Goal: Download file/media: Obtain a digital file from the website

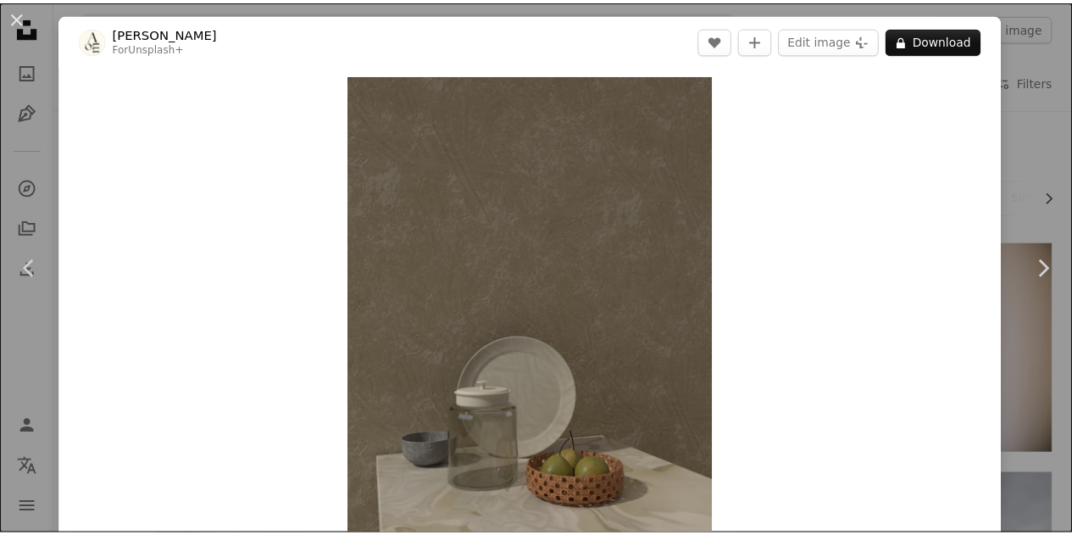
scroll to position [9098, 0]
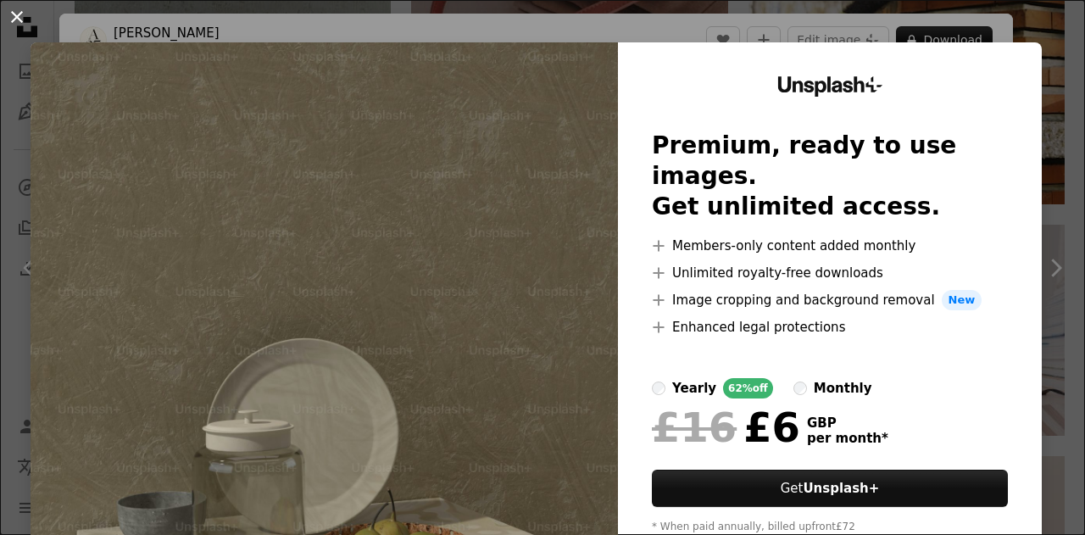
click at [18, 14] on button "An X shape" at bounding box center [17, 17] width 20 height 20
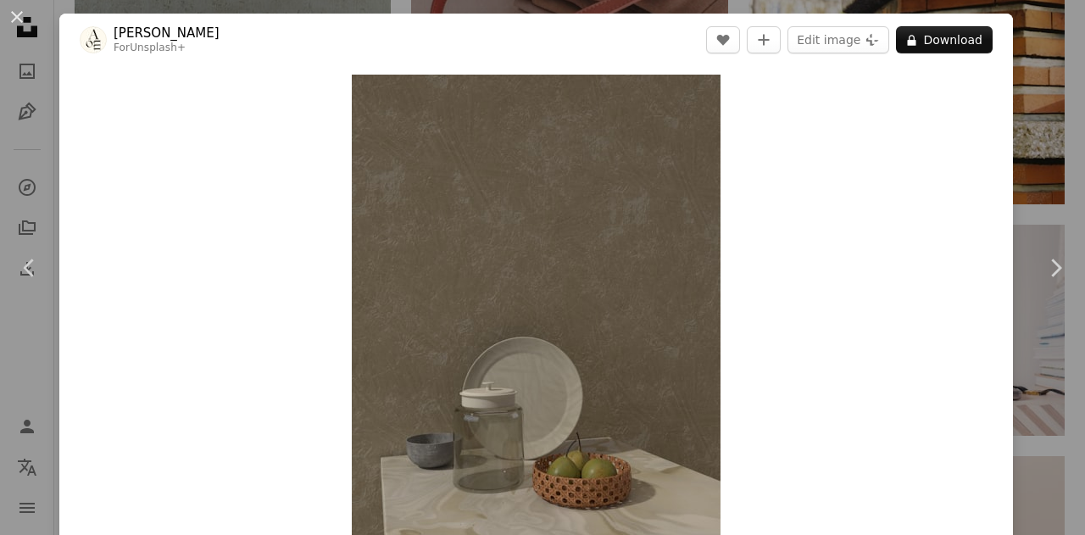
click at [1042, 47] on div "An X shape Chevron left Chevron right [PERSON_NAME] For Unsplash+ A heart A plu…" at bounding box center [542, 267] width 1085 height 535
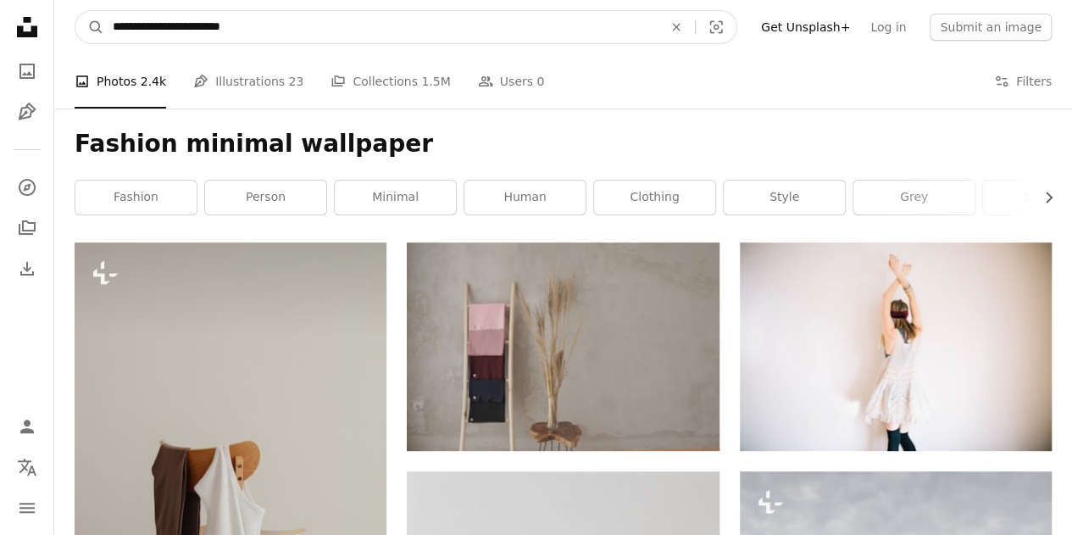
click at [294, 28] on input "**********" at bounding box center [380, 27] width 553 height 32
type input "**********"
click at [75, 11] on button "A magnifying glass" at bounding box center [89, 27] width 29 height 32
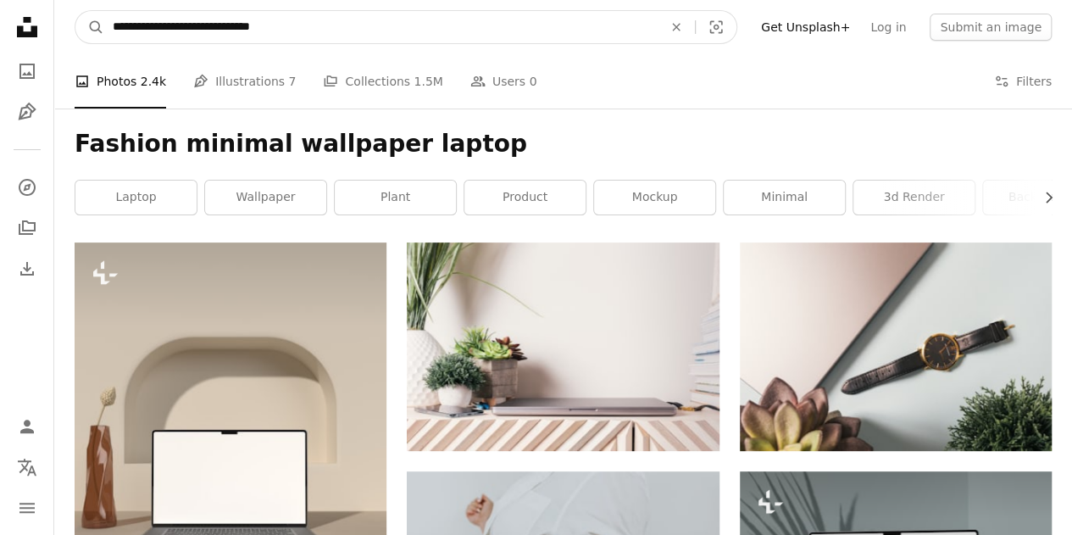
drag, startPoint x: 197, startPoint y: 23, endPoint x: 154, endPoint y: 24, distance: 42.4
click at [154, 24] on input "**********" at bounding box center [380, 27] width 553 height 32
type input "**********"
click button "A magnifying glass" at bounding box center [89, 27] width 29 height 32
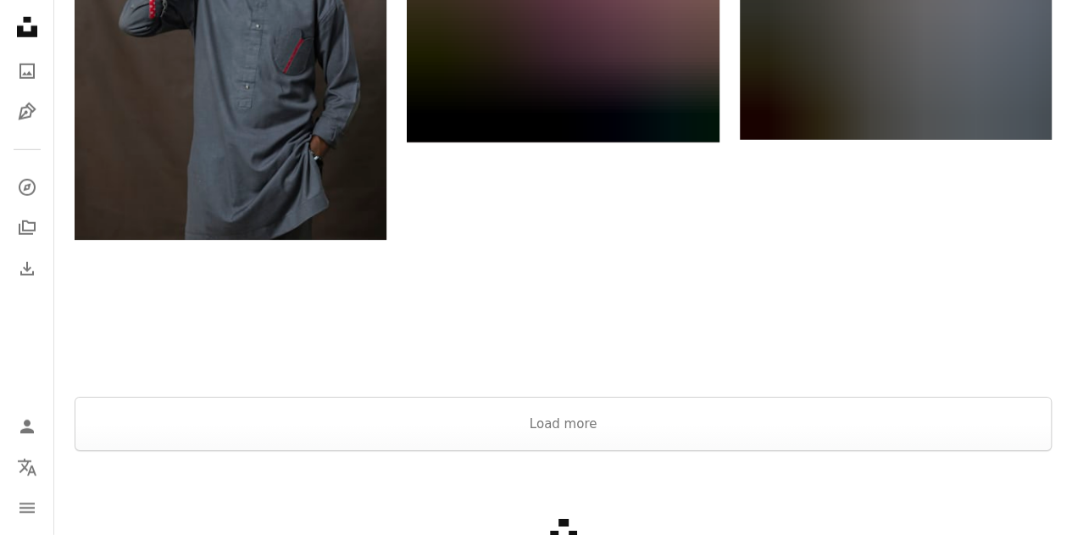
scroll to position [2600, 0]
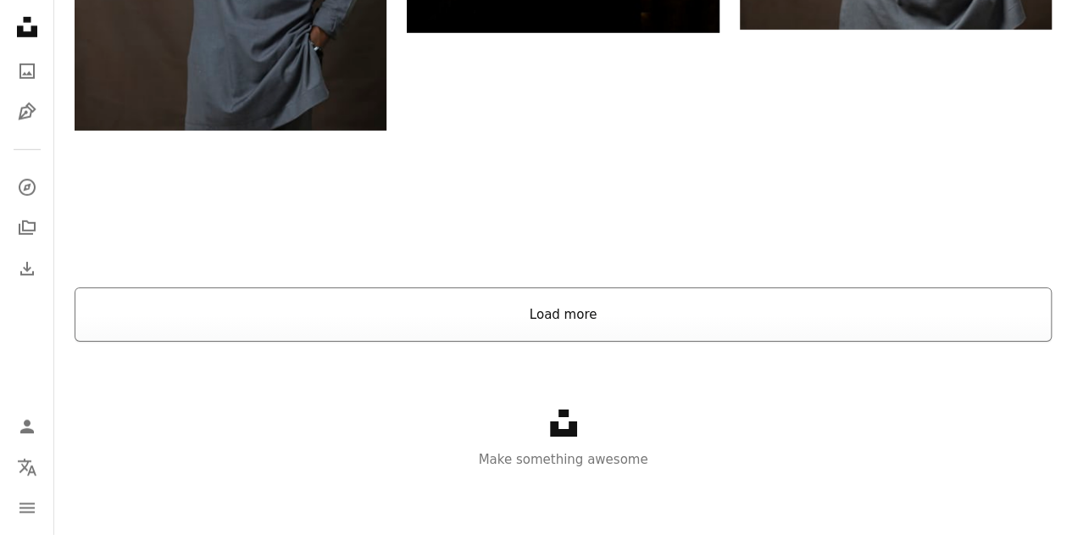
click at [562, 308] on button "Load more" at bounding box center [563, 314] width 977 height 54
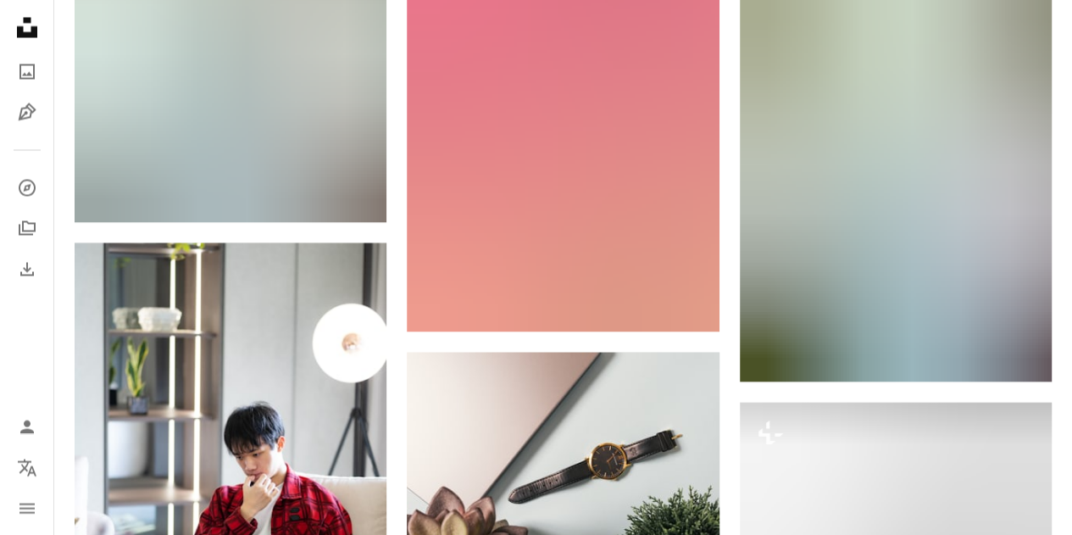
scroll to position [0, 0]
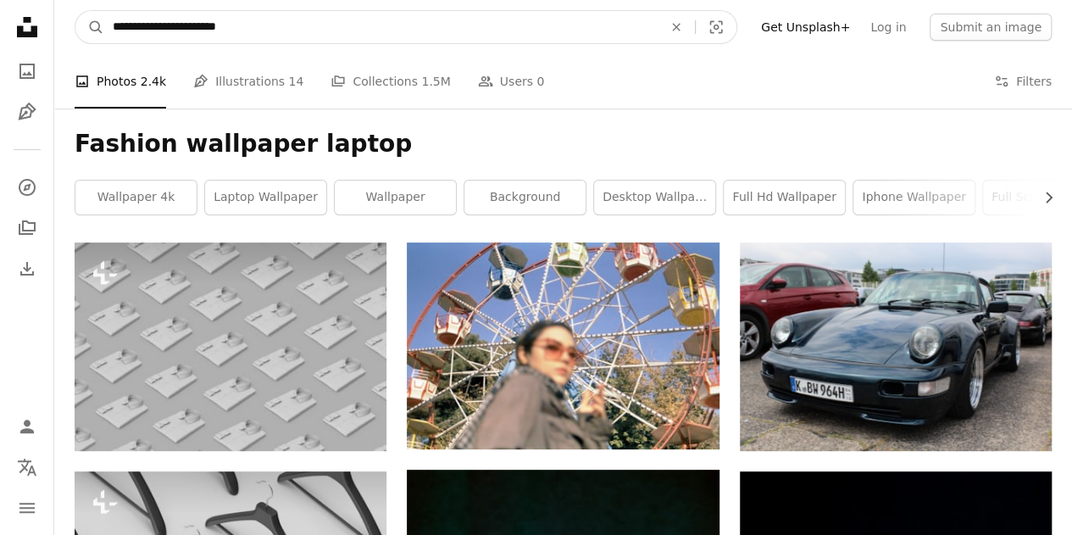
drag, startPoint x: 152, startPoint y: 23, endPoint x: 142, endPoint y: 23, distance: 9.3
click at [142, 23] on input "**********" at bounding box center [380, 27] width 553 height 32
drag, startPoint x: 361, startPoint y: 28, endPoint x: 77, endPoint y: 22, distance: 283.9
click at [77, 22] on form "**********" at bounding box center [406, 27] width 663 height 34
type input "**********"
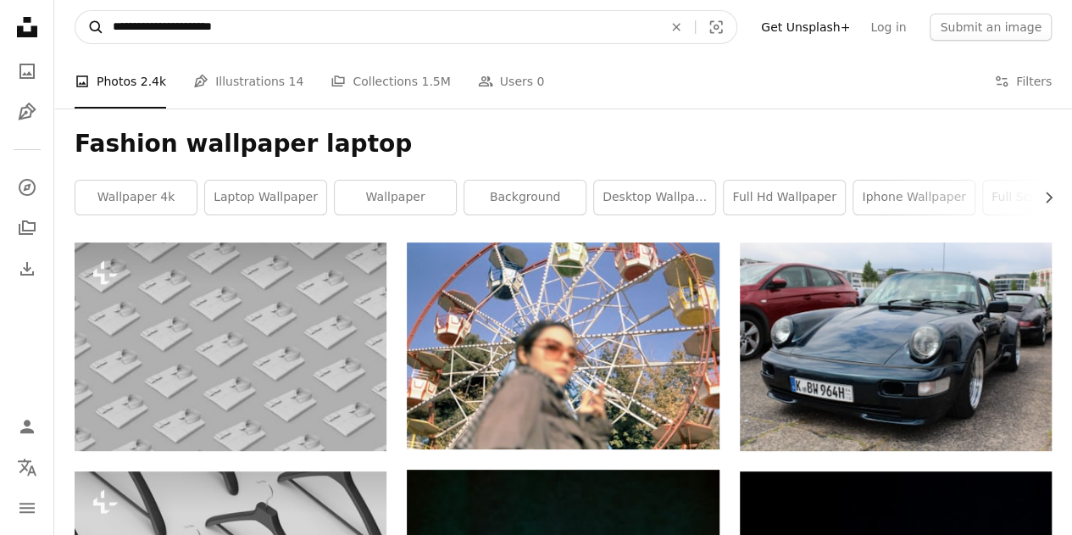
click at [75, 11] on button "A magnifying glass" at bounding box center [89, 27] width 29 height 32
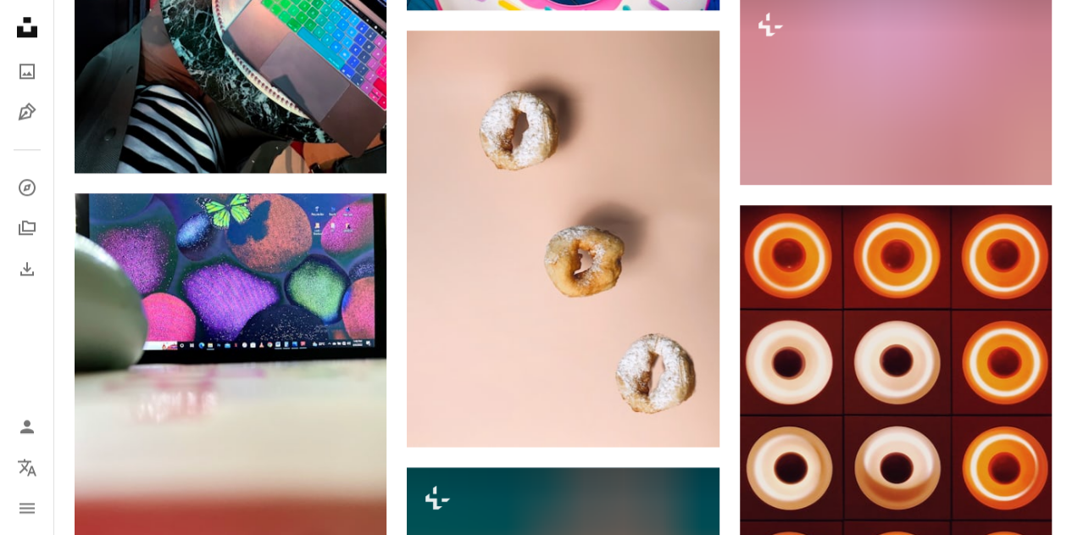
scroll to position [1102, 0]
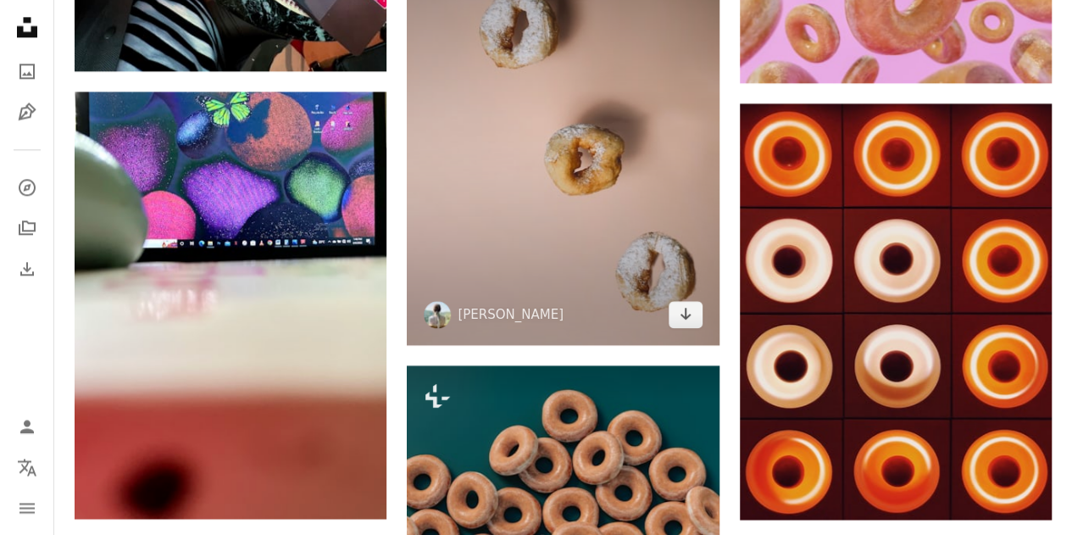
click at [581, 171] on img at bounding box center [563, 137] width 312 height 416
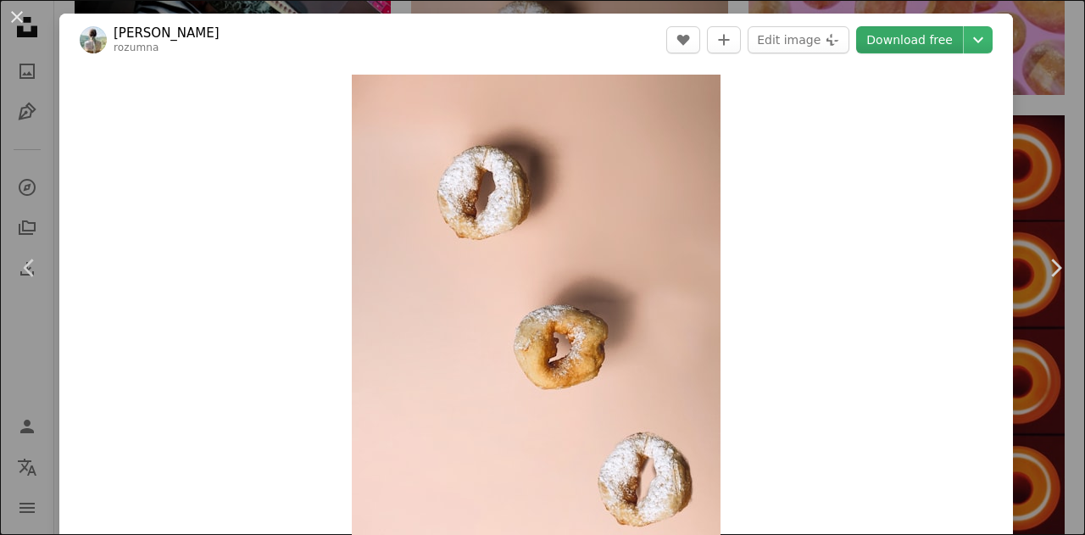
click at [933, 41] on link "Download free" at bounding box center [909, 39] width 107 height 27
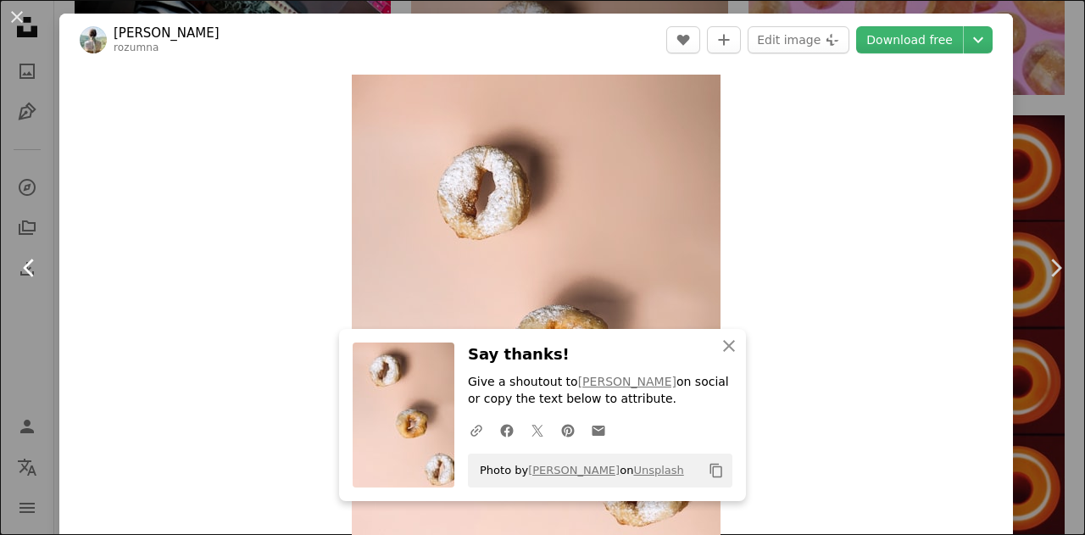
click at [0, 209] on link "Chevron left" at bounding box center [29, 267] width 59 height 163
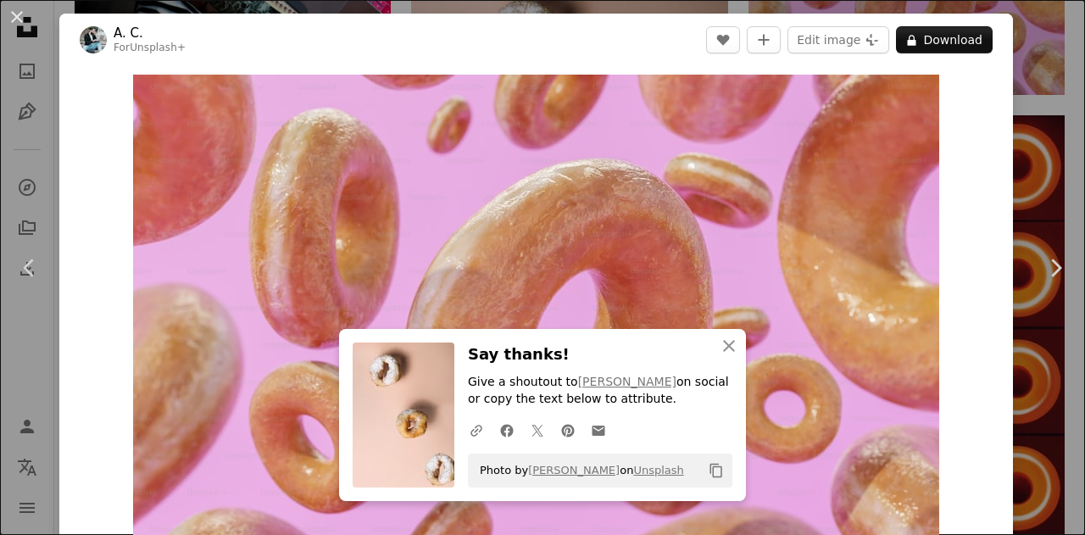
click at [1051, 67] on div "An X shape Chevron left Chevron right An X shape Close Say thanks! Give a shout…" at bounding box center [542, 267] width 1085 height 535
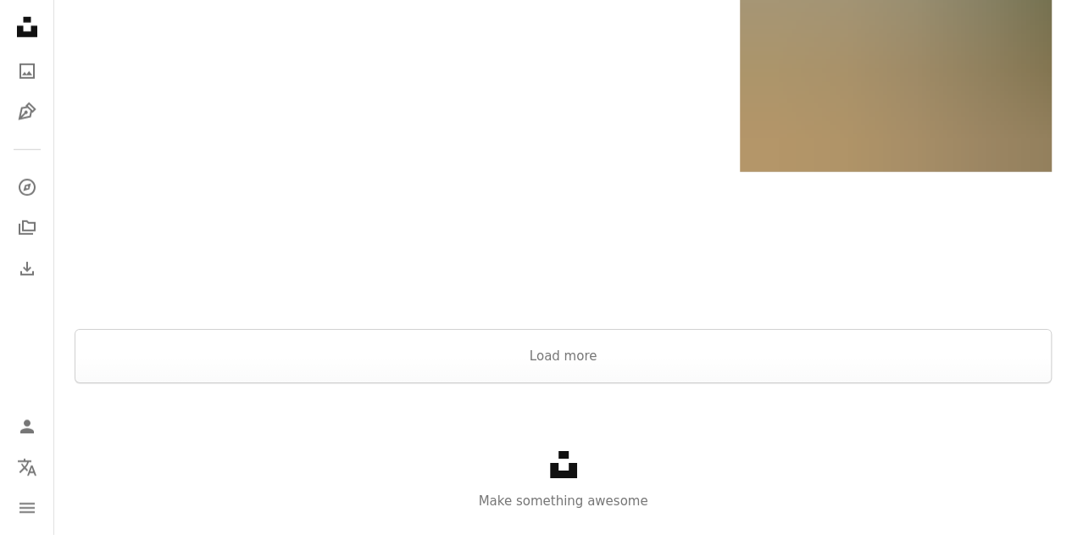
scroll to position [2554, 0]
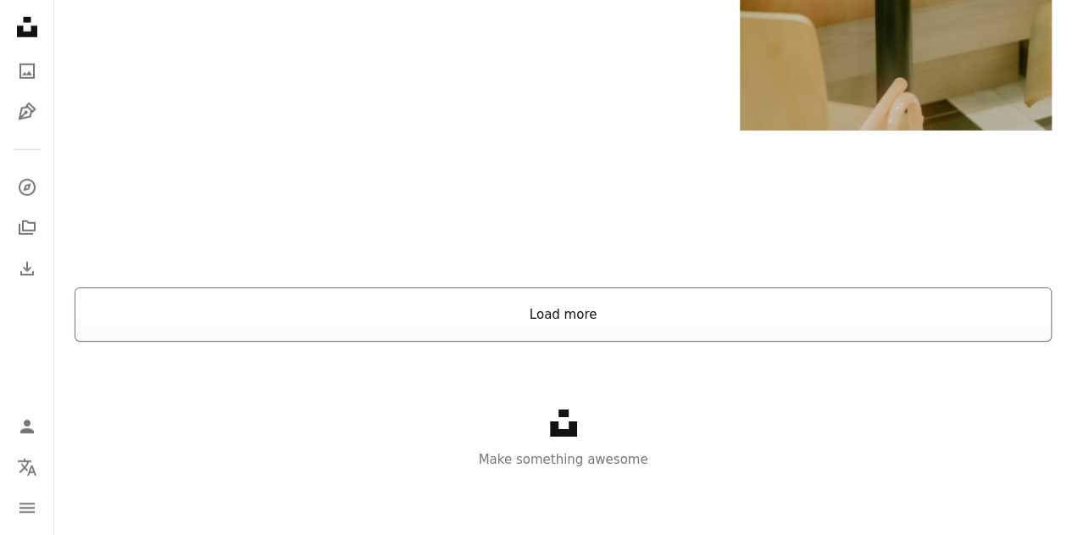
click at [613, 302] on button "Load more" at bounding box center [563, 314] width 977 height 54
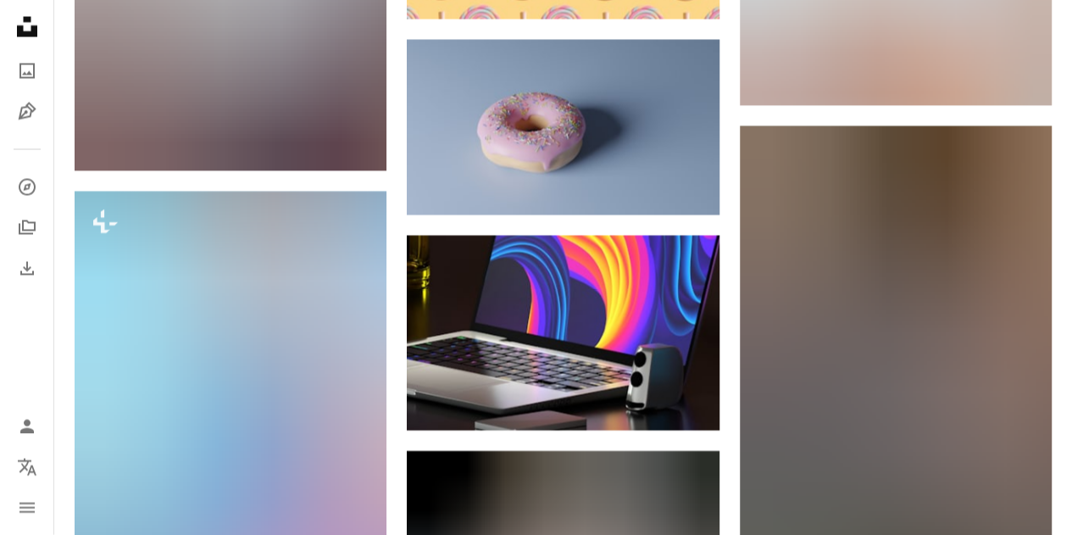
scroll to position [4842, 0]
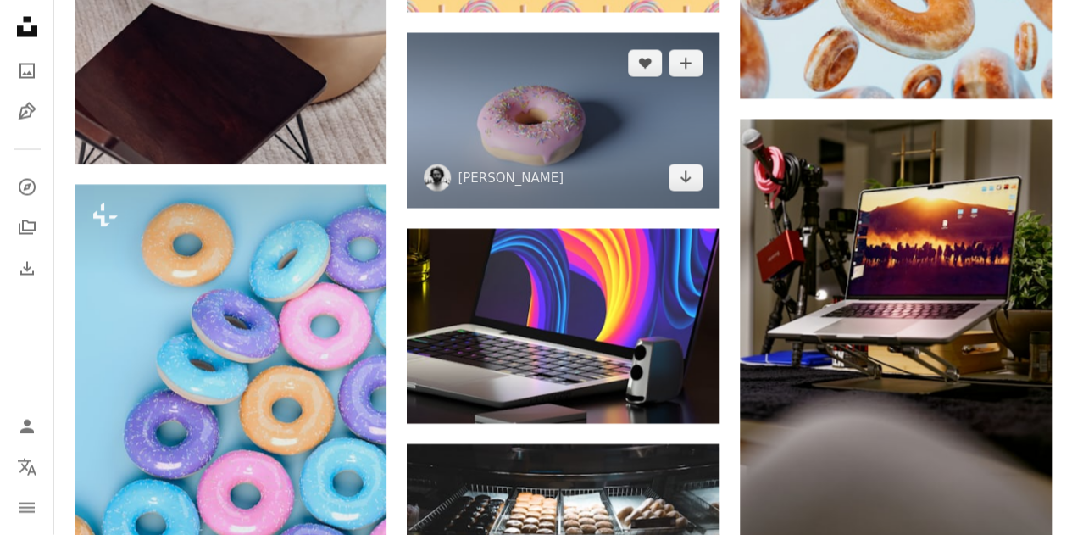
click at [631, 111] on img at bounding box center [563, 120] width 312 height 175
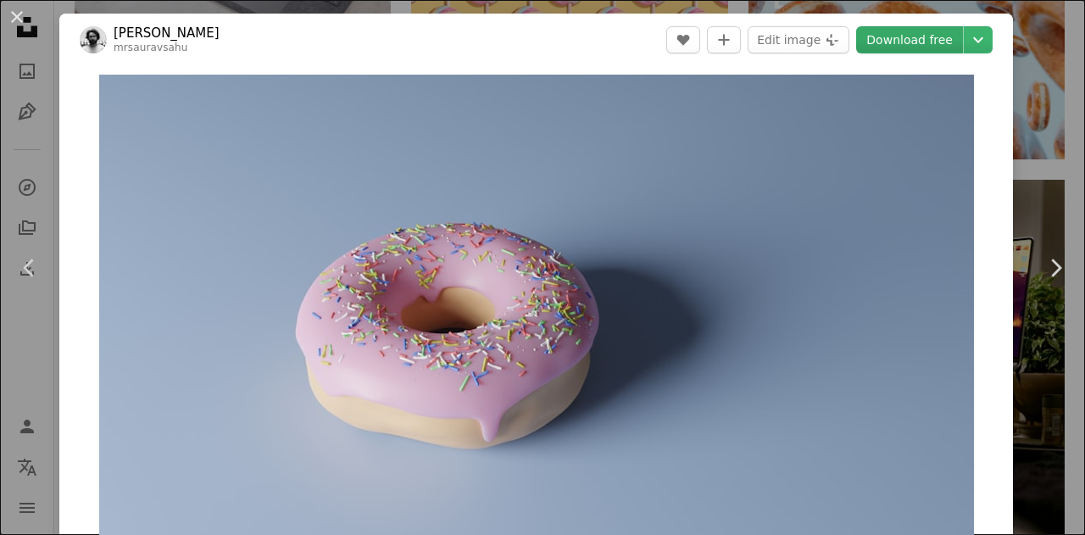
click at [920, 50] on link "Download free" at bounding box center [909, 39] width 107 height 27
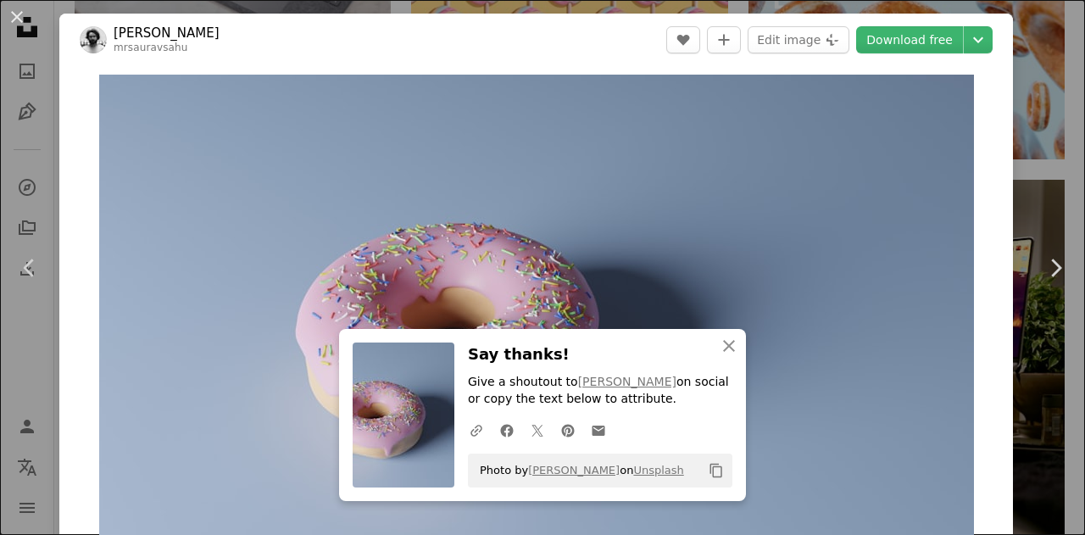
click at [2, 177] on div "An X shape Chevron left Chevron right Have an idea? A website makes it real. St…" at bounding box center [542, 267] width 1085 height 535
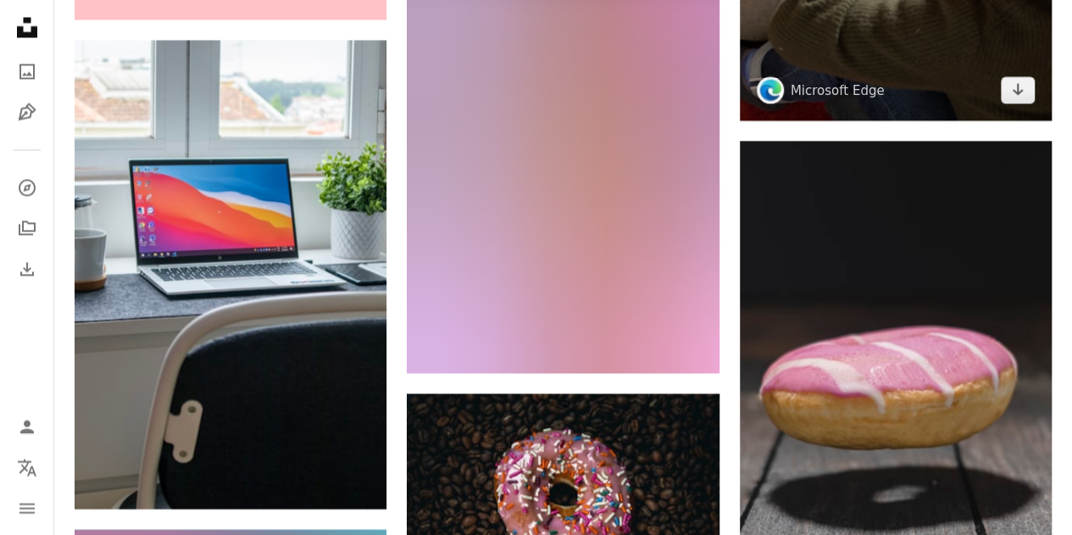
scroll to position [8061, 0]
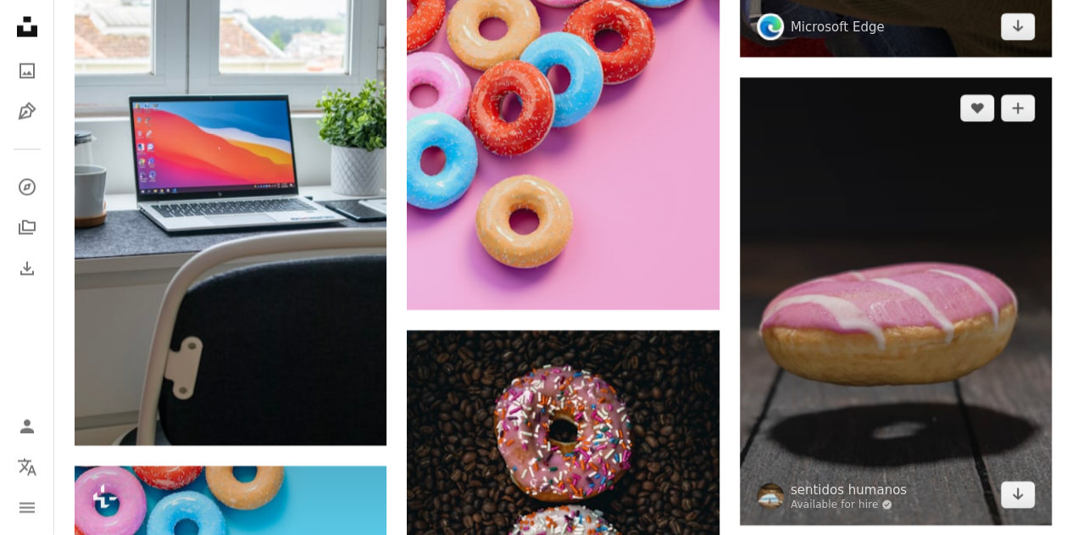
click at [822, 191] on img at bounding box center [896, 301] width 312 height 447
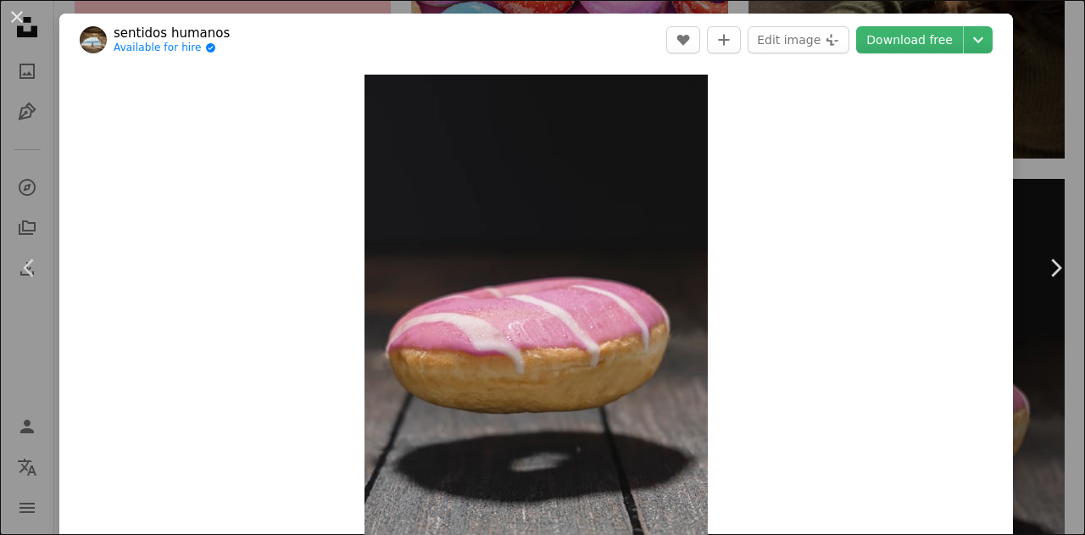
click at [25, 19] on button "An X shape" at bounding box center [17, 17] width 20 height 20
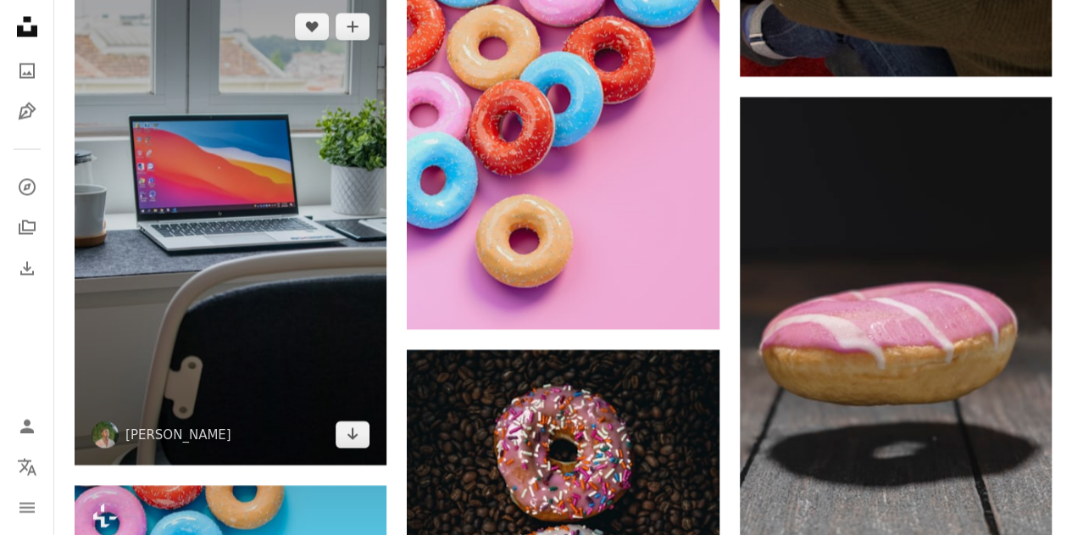
scroll to position [8316, 0]
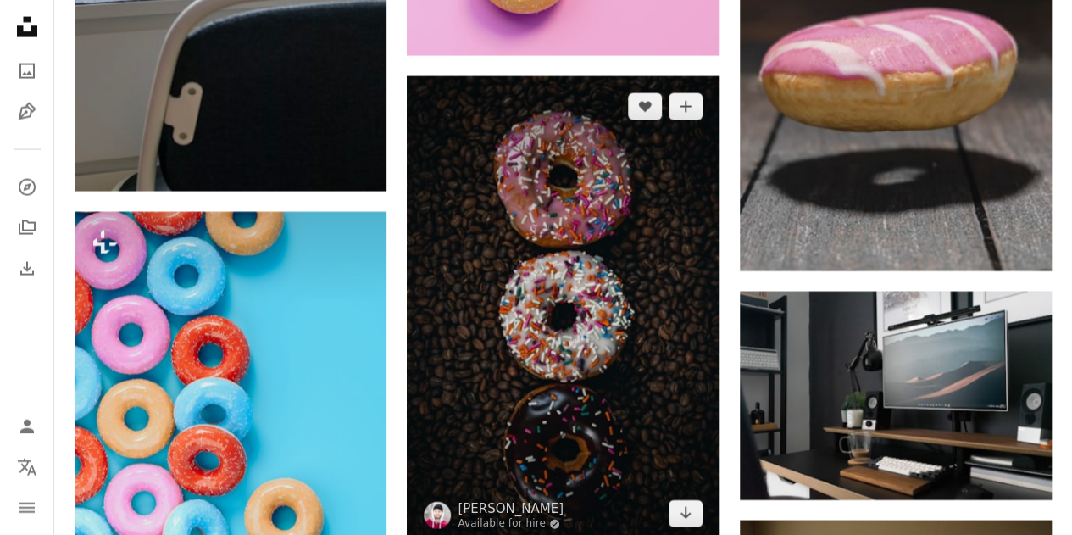
click at [580, 171] on img at bounding box center [563, 310] width 312 height 468
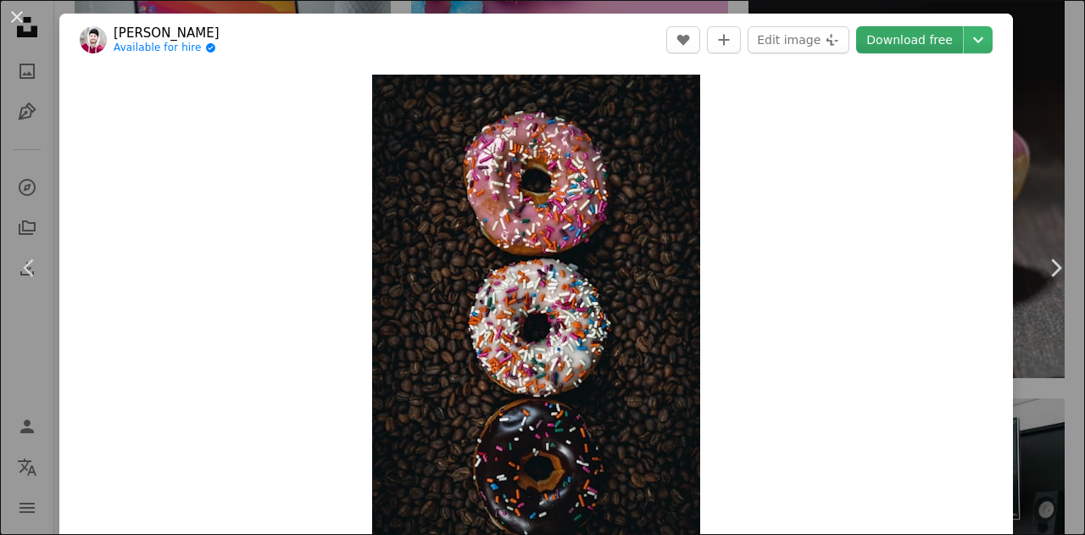
click at [935, 42] on link "Download free" at bounding box center [909, 39] width 107 height 27
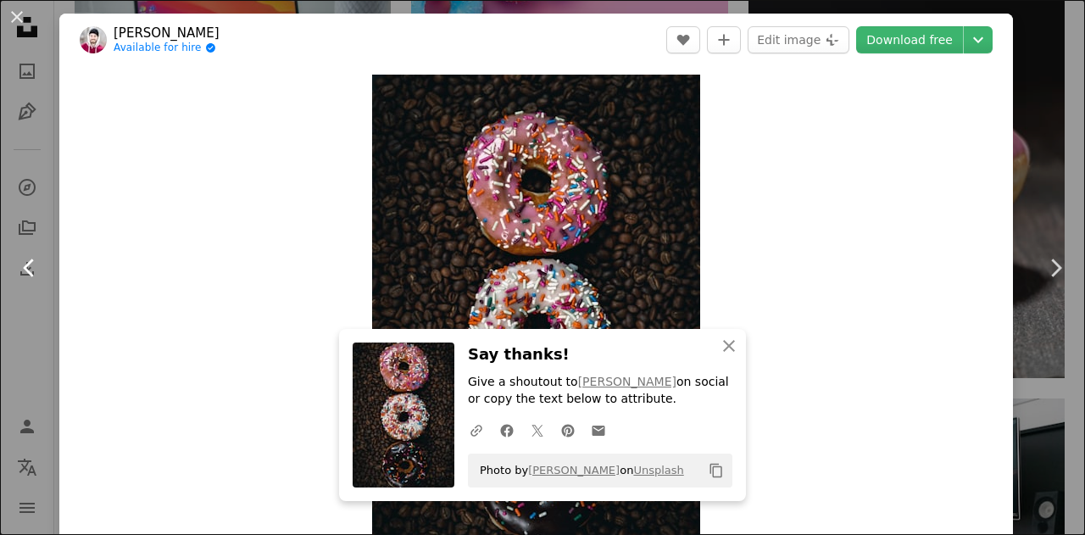
click at [3, 238] on link "Chevron left" at bounding box center [29, 267] width 59 height 163
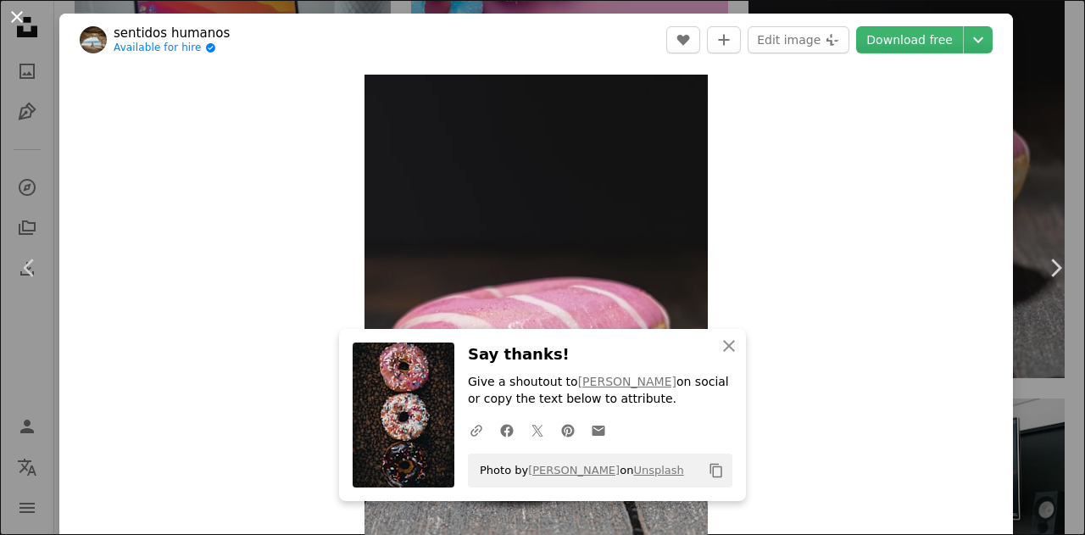
click at [17, 11] on button "An X shape" at bounding box center [17, 17] width 20 height 20
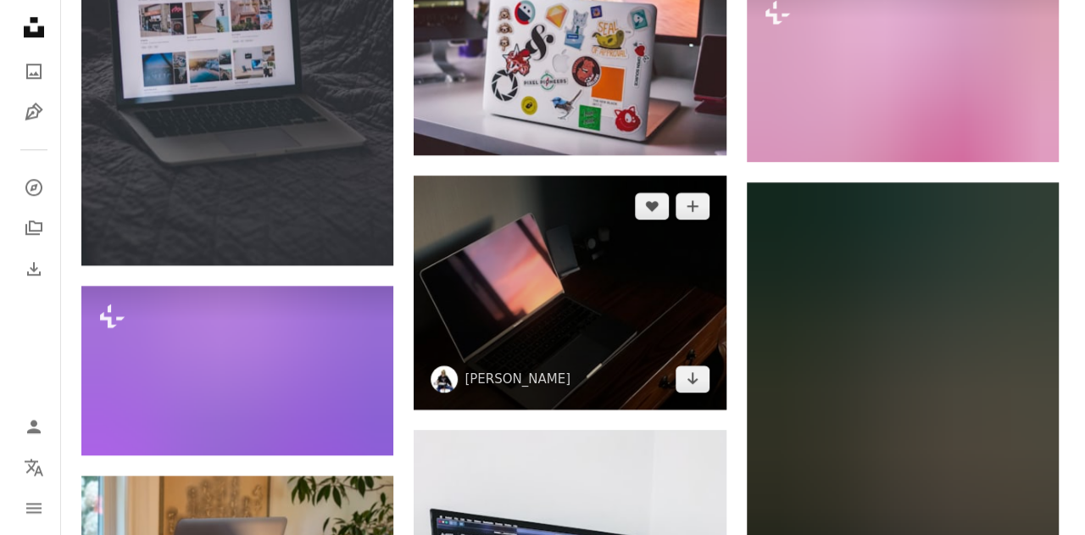
scroll to position [10942, 0]
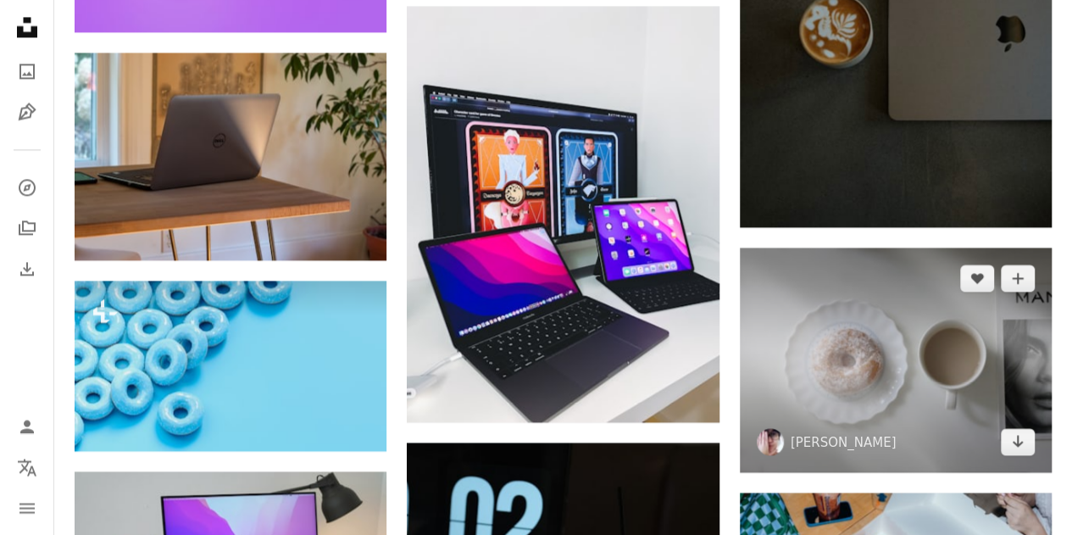
click at [888, 336] on img at bounding box center [896, 359] width 312 height 225
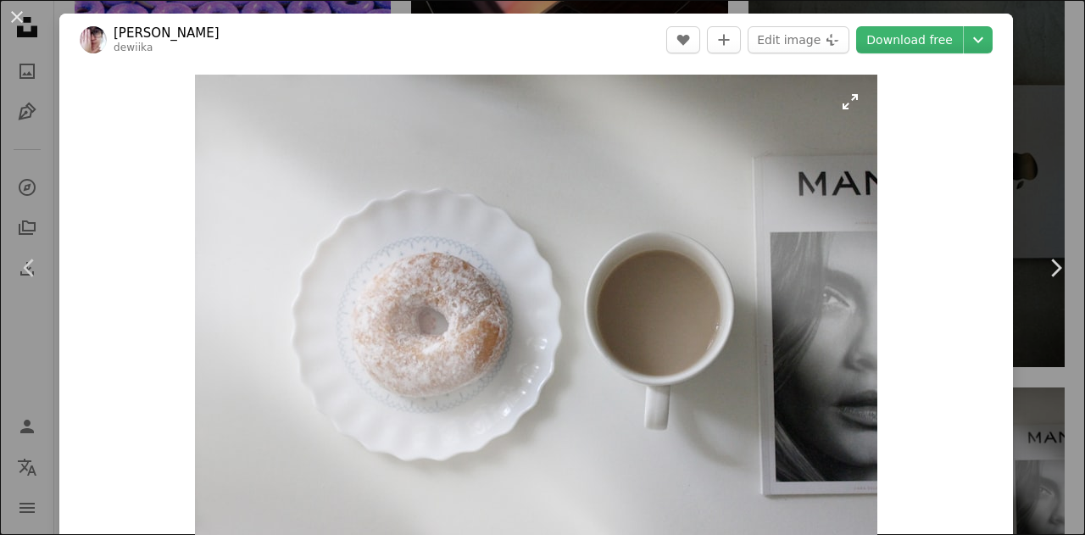
click at [776, 252] on img "Zoom in on this image" at bounding box center [536, 321] width 682 height 492
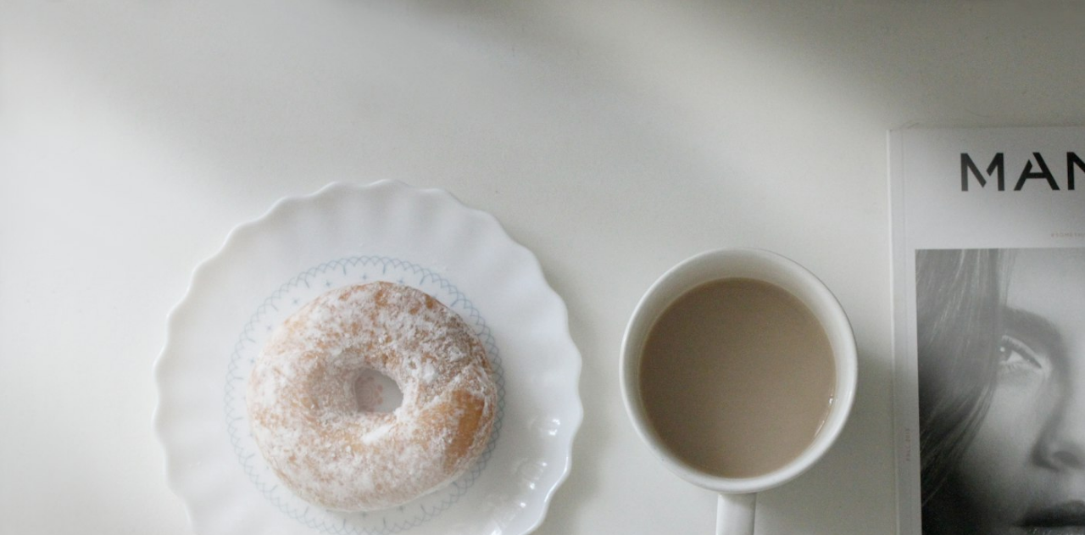
scroll to position [115, 0]
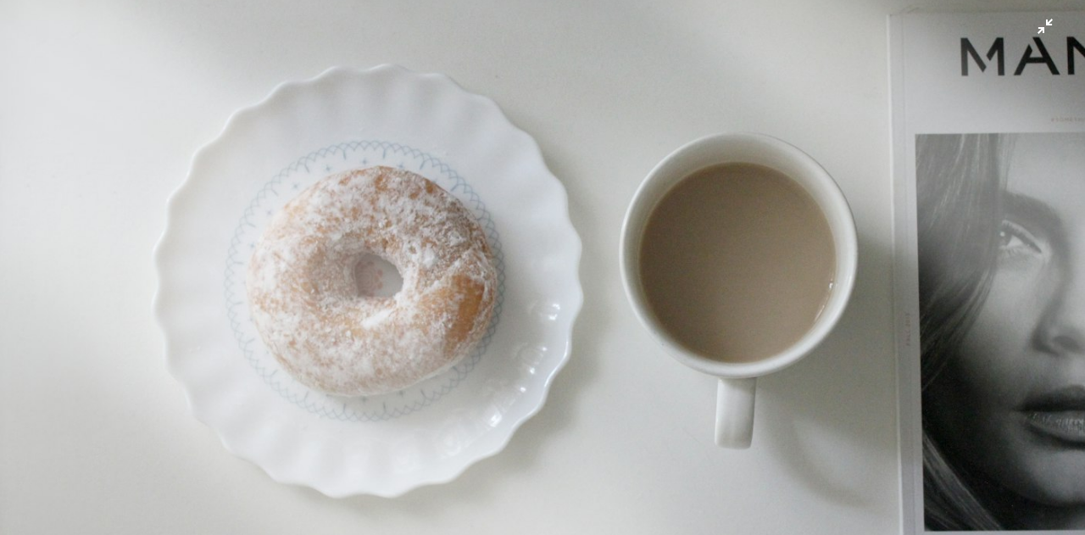
click at [1032, 29] on img "Zoom out on this image" at bounding box center [542, 275] width 1086 height 783
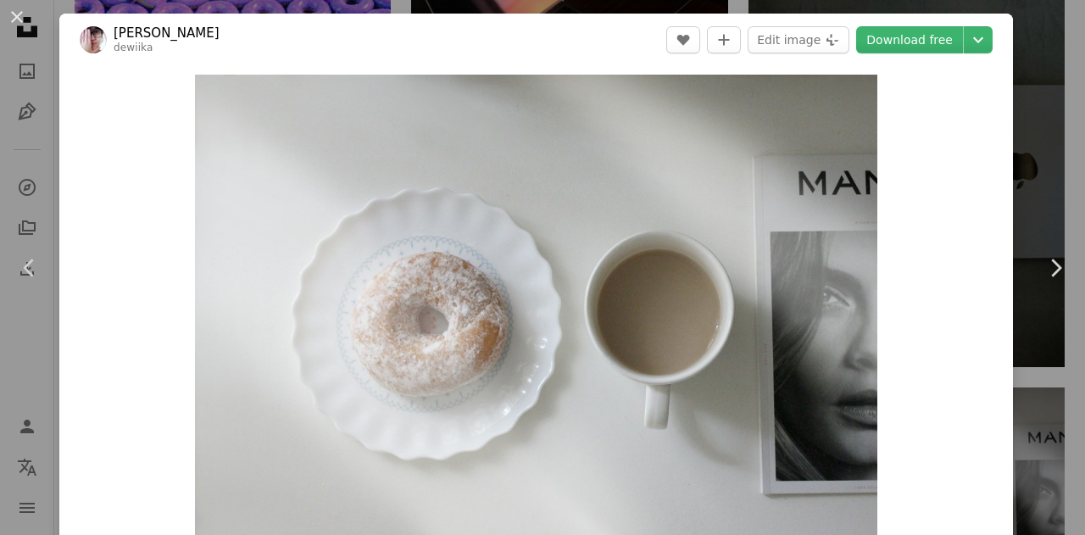
scroll to position [31, 0]
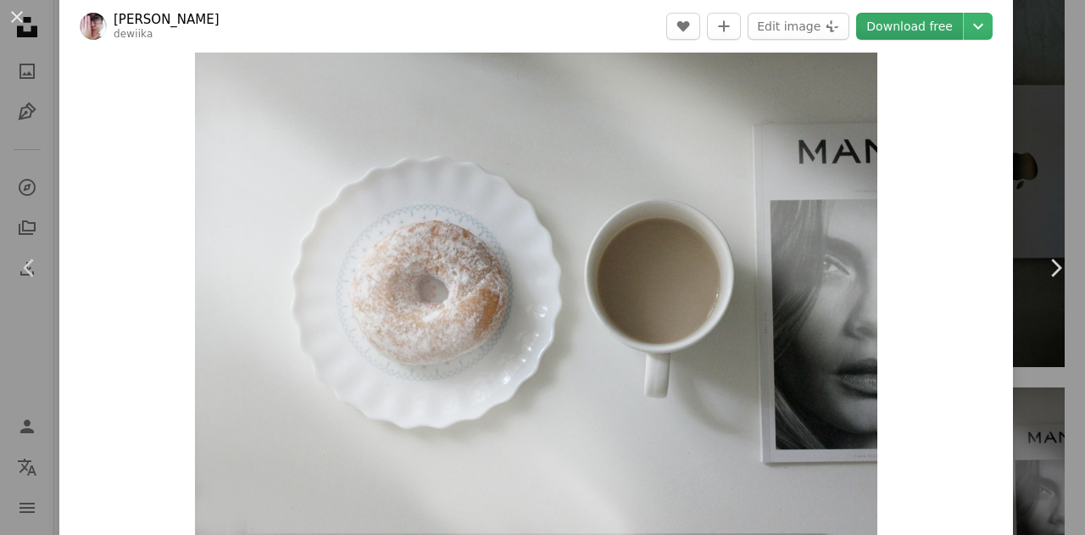
click at [910, 35] on link "Download free" at bounding box center [909, 26] width 107 height 27
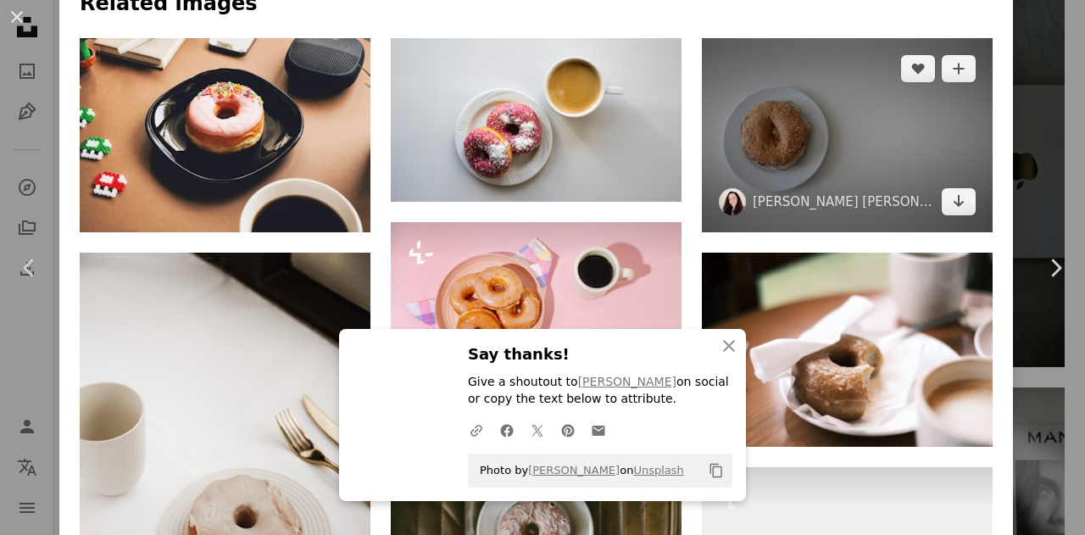
scroll to position [794, 0]
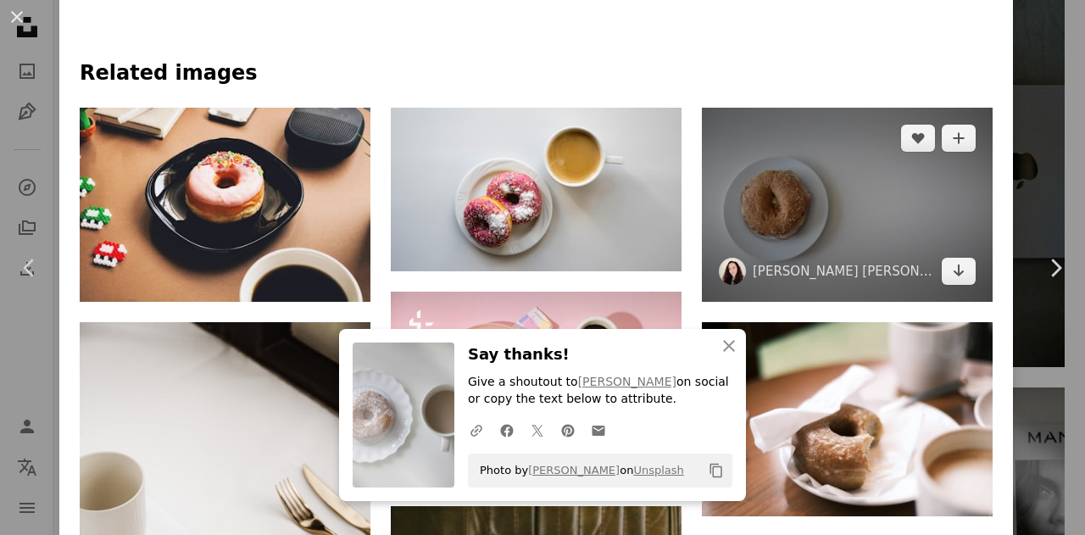
click at [836, 186] on img at bounding box center [847, 205] width 291 height 194
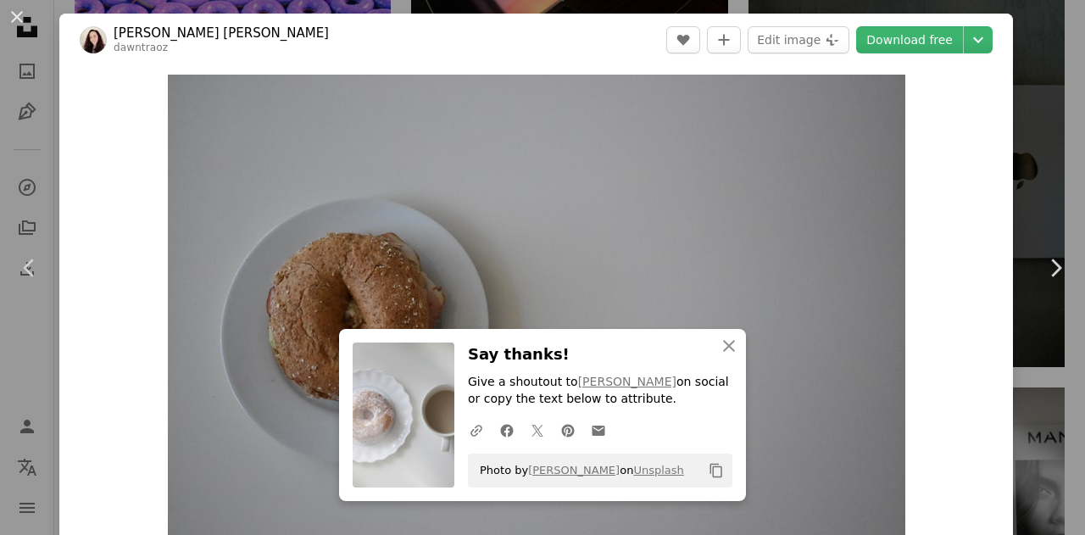
click at [20, 12] on button "An X shape" at bounding box center [17, 17] width 20 height 20
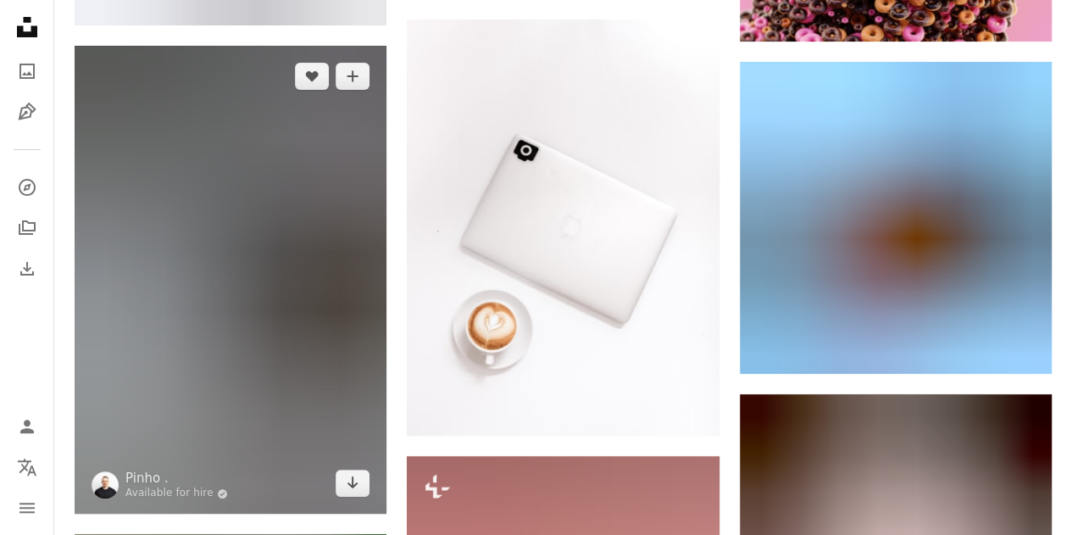
scroll to position [15263, 0]
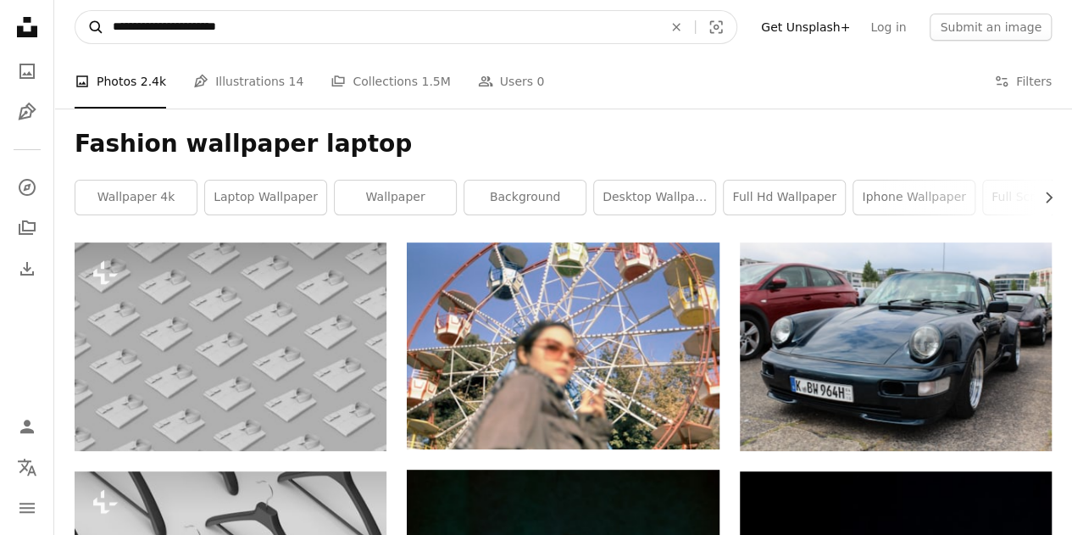
drag, startPoint x: 151, startPoint y: 26, endPoint x: 99, endPoint y: 23, distance: 51.8
click at [99, 23] on form "**********" at bounding box center [406, 27] width 663 height 34
type input "**********"
click button "A magnifying glass" at bounding box center [89, 27] width 29 height 32
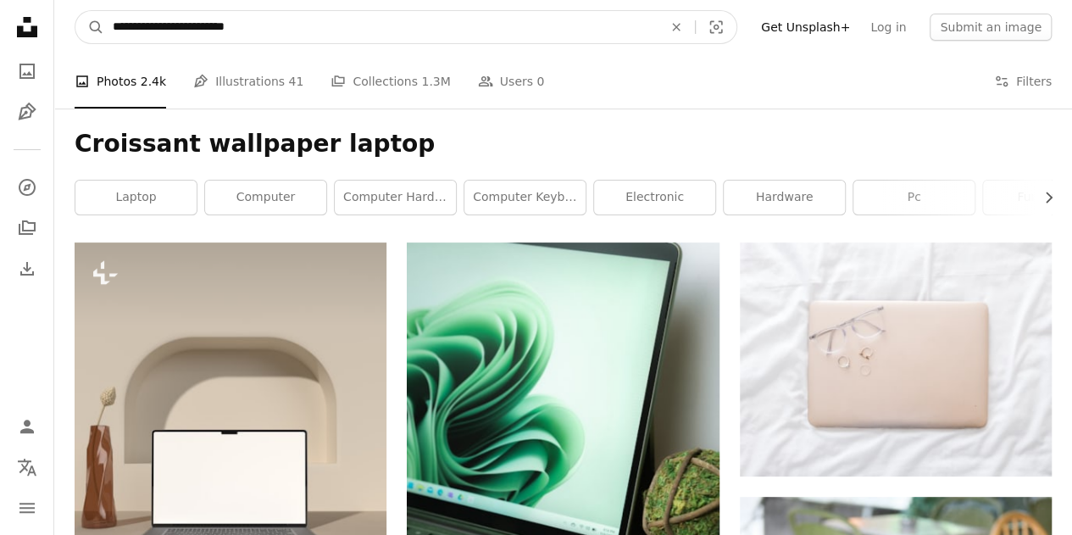
drag, startPoint x: 302, startPoint y: 25, endPoint x: 214, endPoint y: 30, distance: 88.2
click at [214, 30] on input "**********" at bounding box center [380, 27] width 553 height 32
type input "**********"
click button "A magnifying glass" at bounding box center [89, 27] width 29 height 32
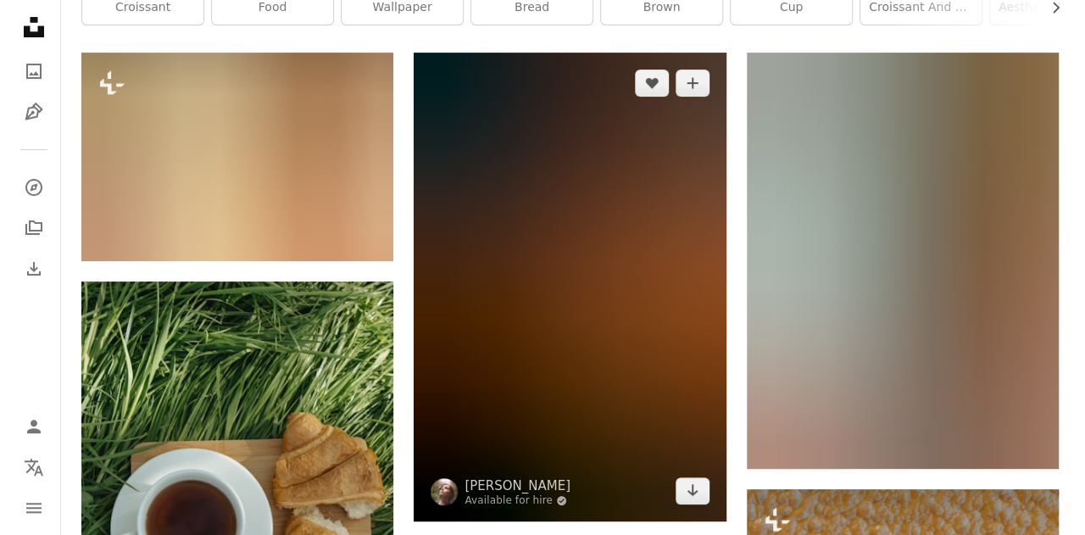
scroll to position [169, 0]
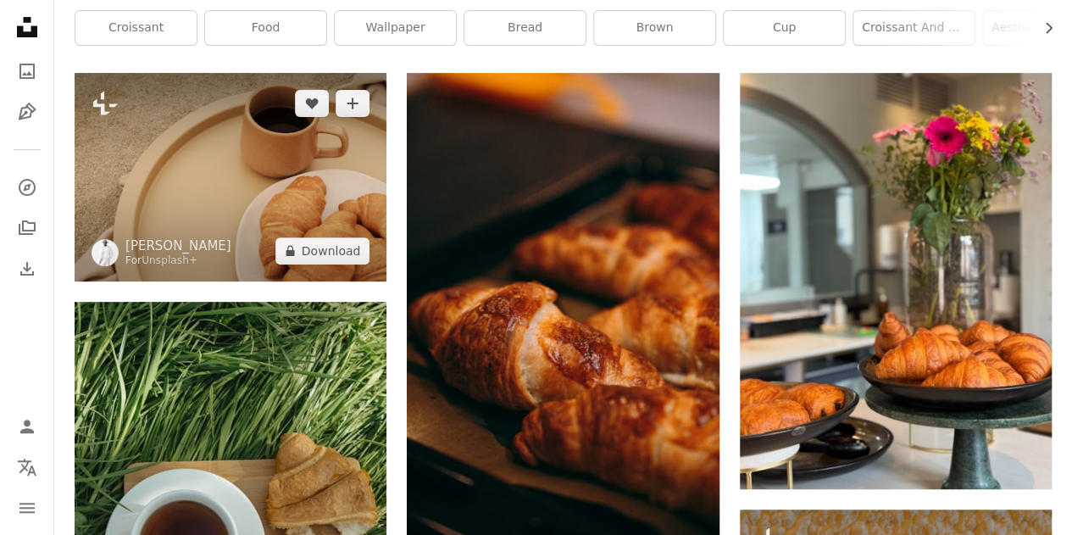
click at [234, 140] on img at bounding box center [231, 177] width 312 height 208
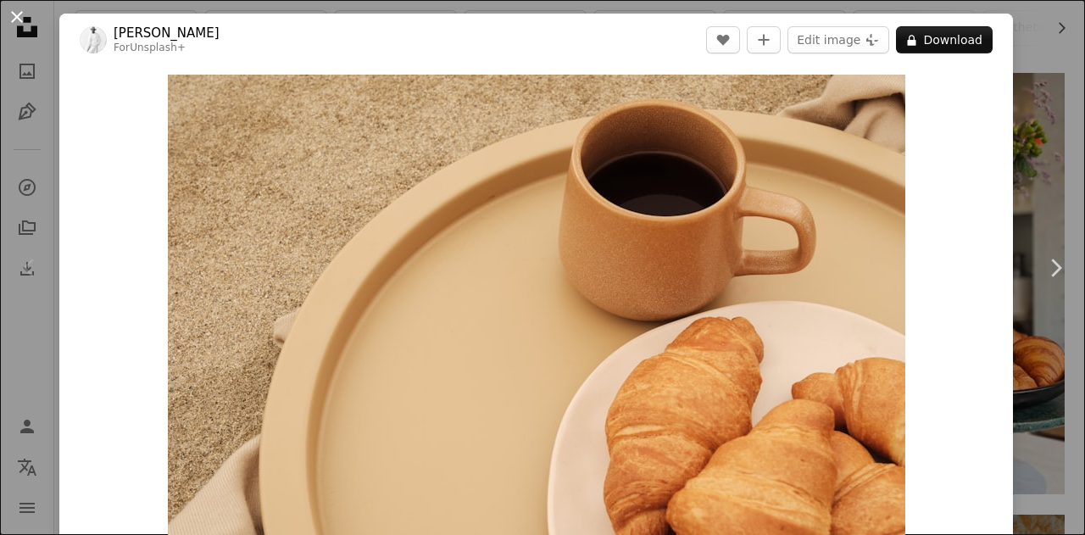
click at [22, 9] on button "An X shape" at bounding box center [17, 17] width 20 height 20
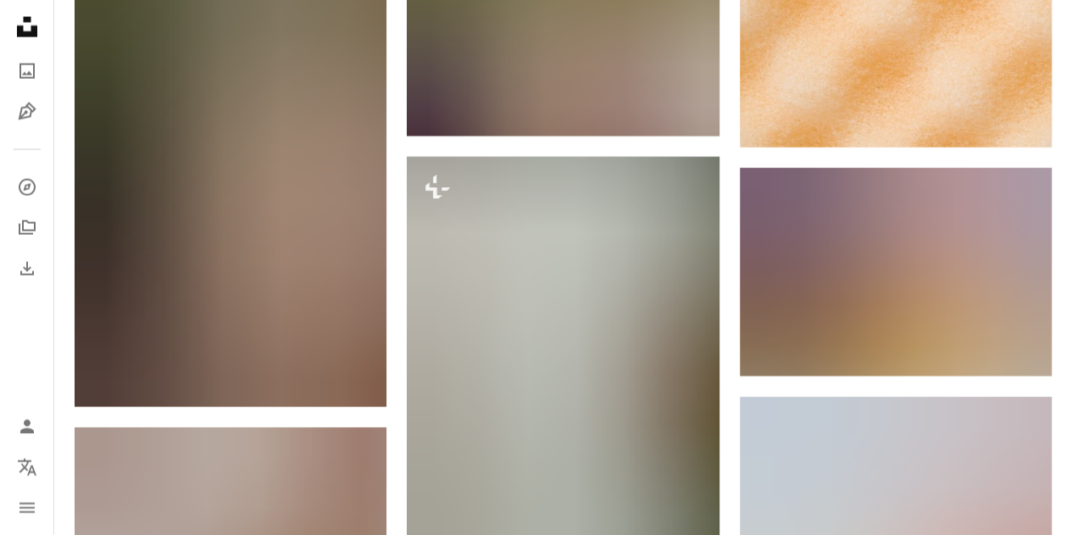
scroll to position [1949, 0]
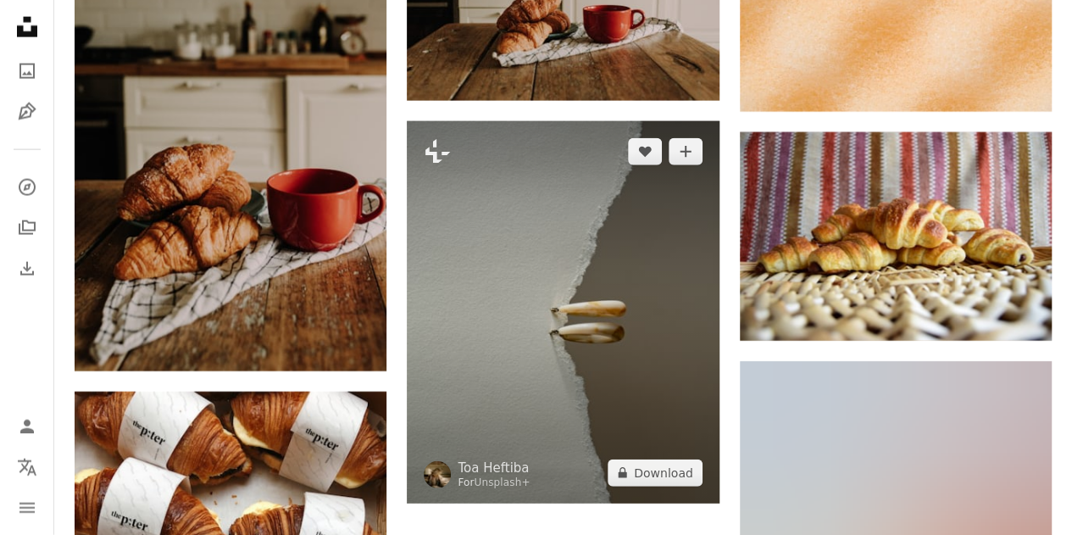
click at [671, 297] on img at bounding box center [563, 311] width 312 height 381
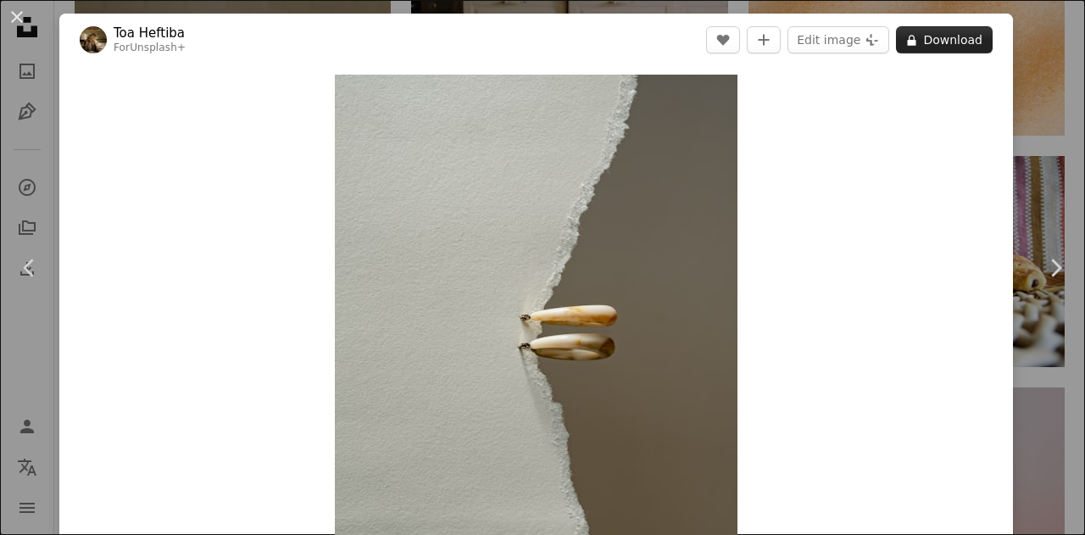
click at [947, 42] on button "A lock Download" at bounding box center [944, 39] width 97 height 27
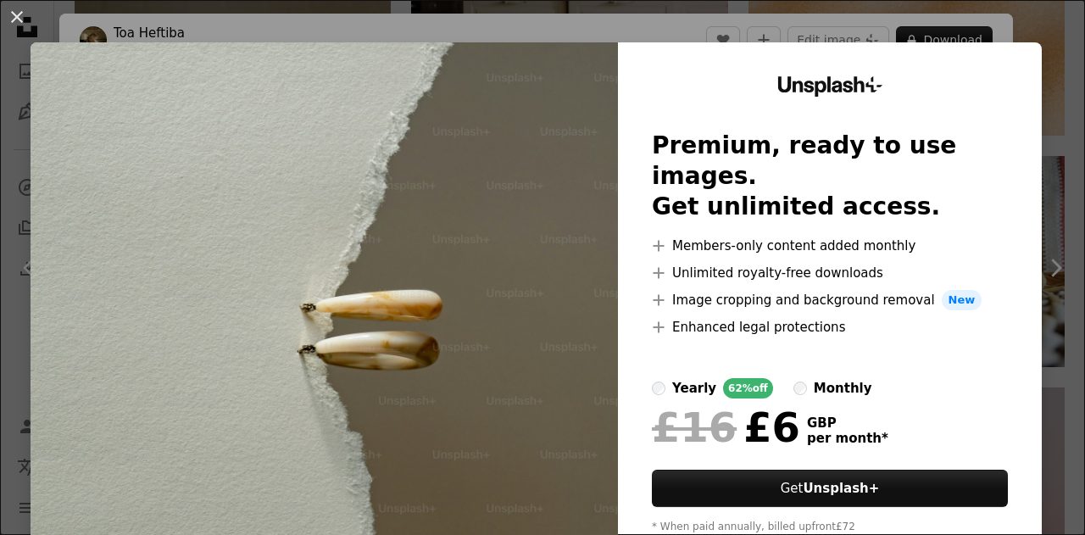
click at [1037, 27] on div "An X shape Unsplash+ Premium, ready to use images. Get unlimited access. A plus…" at bounding box center [542, 267] width 1085 height 535
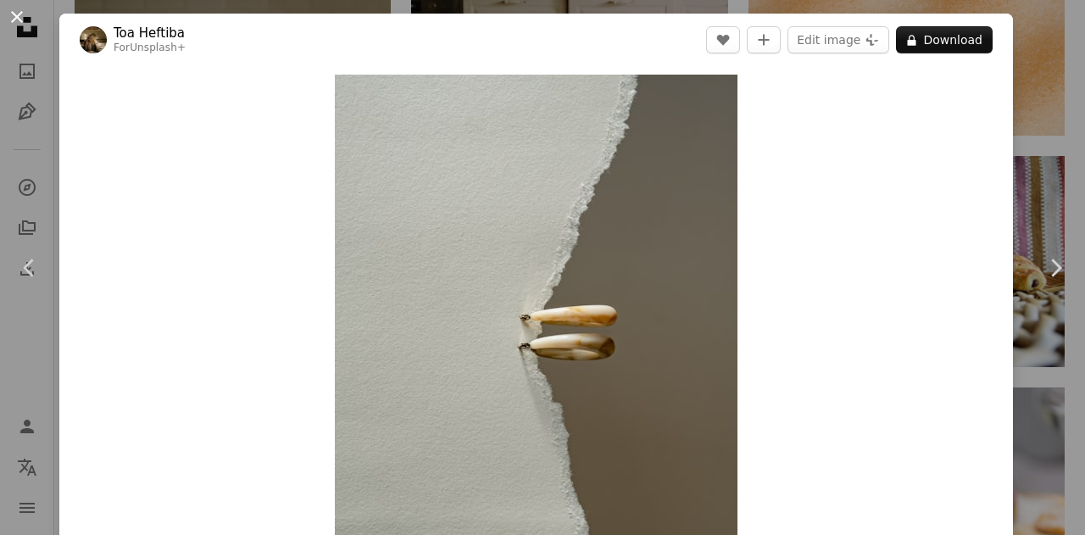
click at [15, 16] on button "An X shape" at bounding box center [17, 17] width 20 height 20
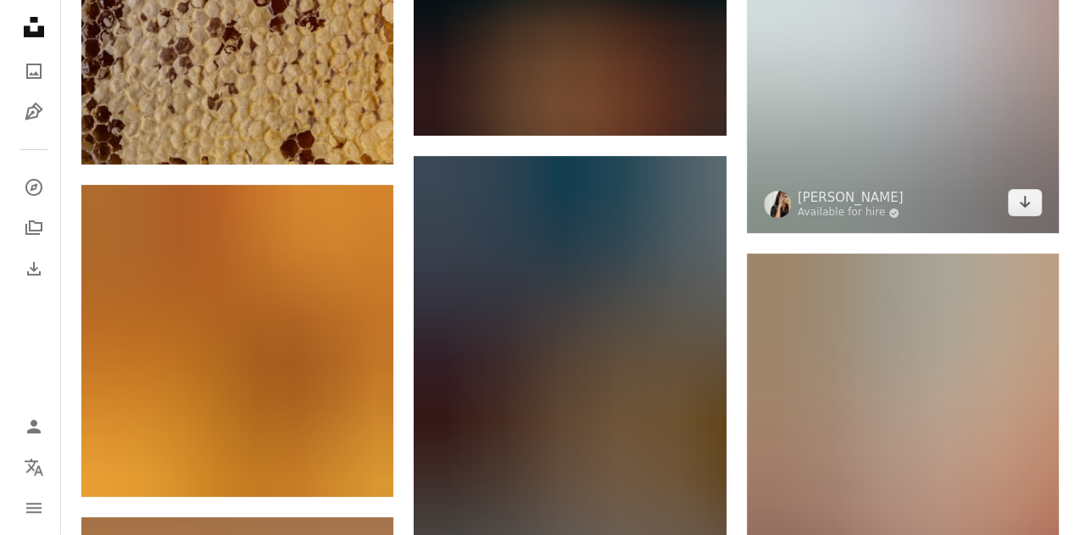
scroll to position [2966, 0]
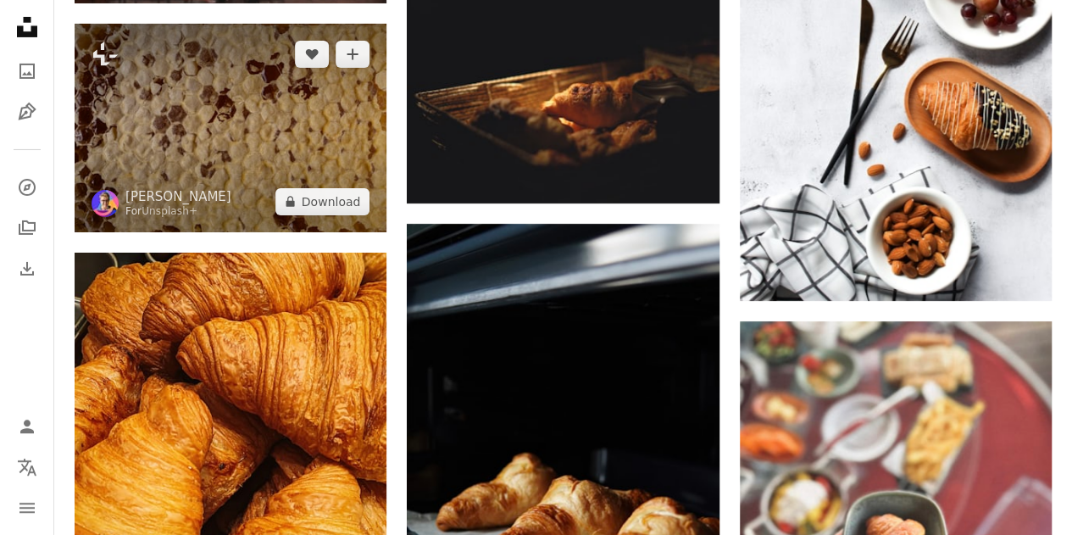
click at [284, 89] on img at bounding box center [231, 128] width 312 height 208
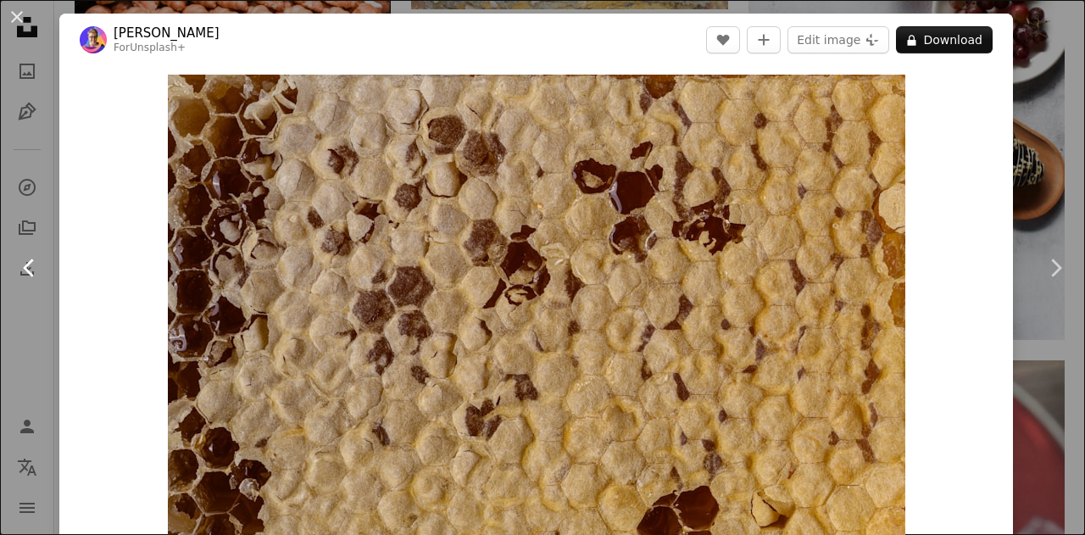
click at [0, 256] on link "Chevron left" at bounding box center [29, 267] width 59 height 163
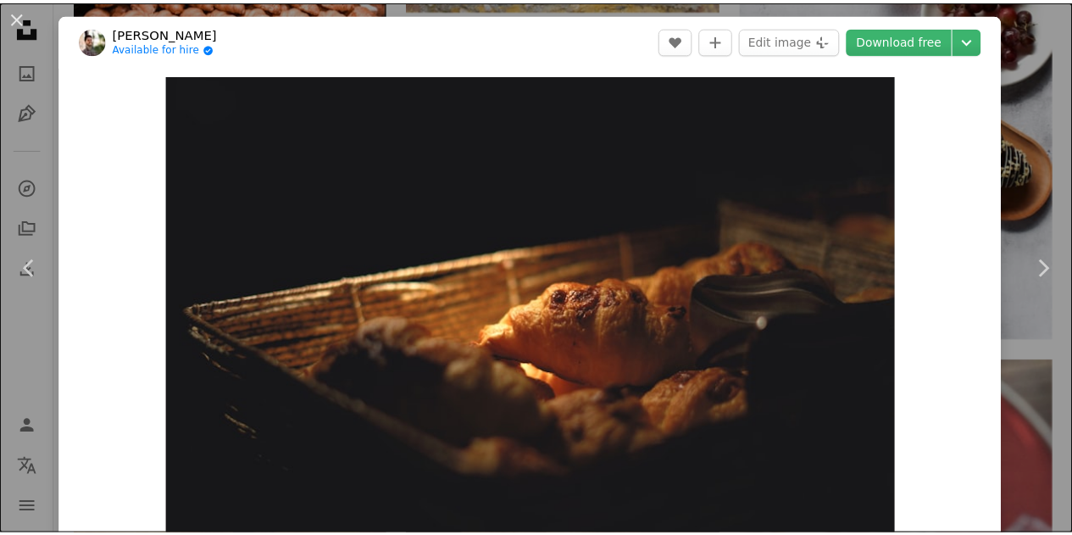
scroll to position [85, 0]
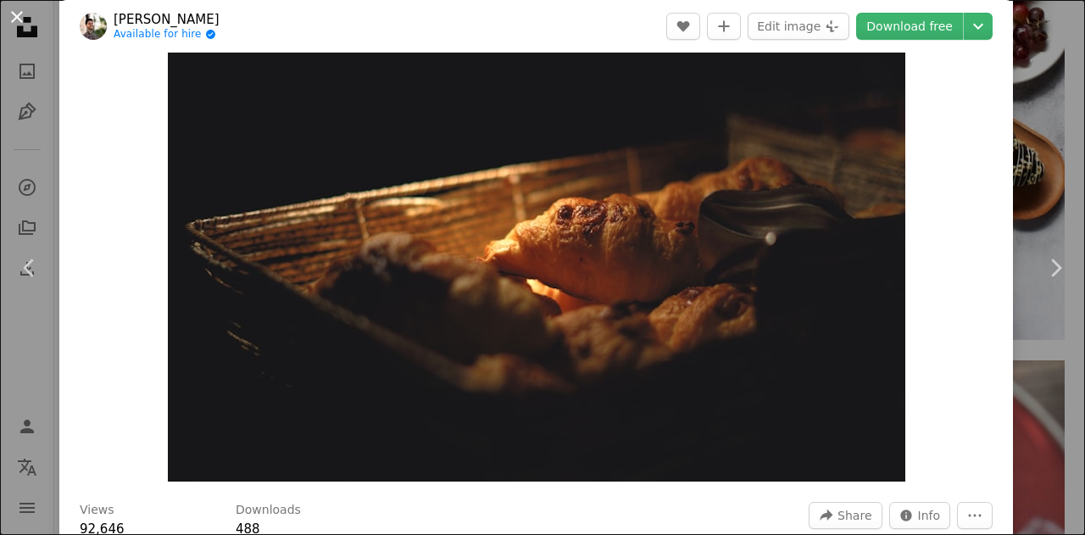
click at [12, 14] on button "An X shape" at bounding box center [17, 17] width 20 height 20
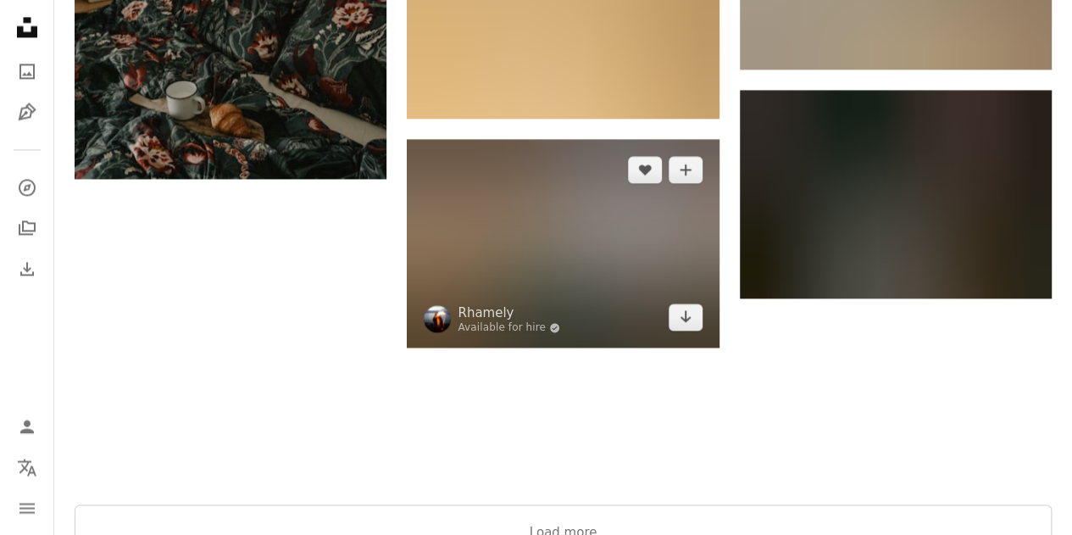
scroll to position [4771, 0]
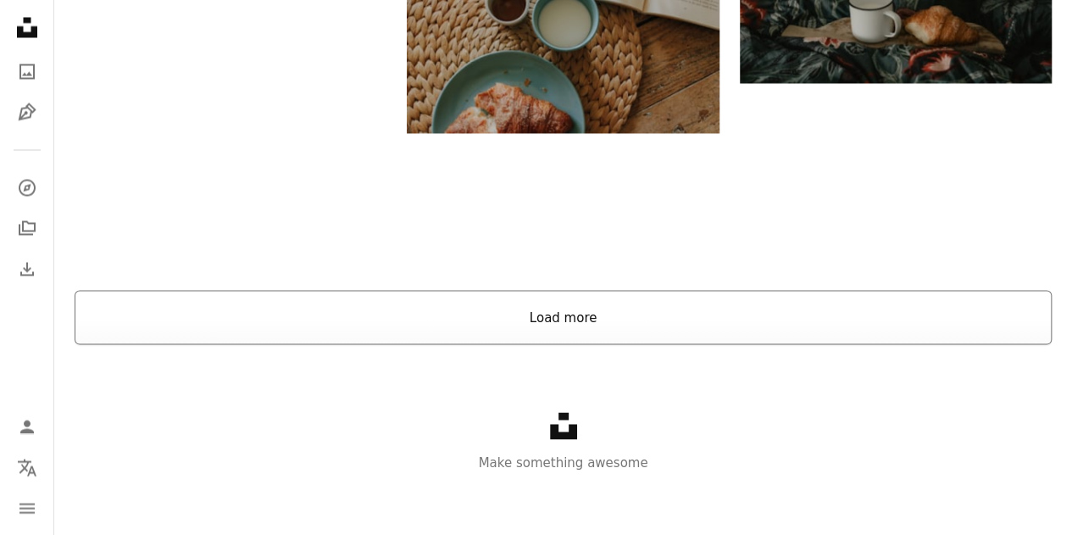
click at [593, 313] on button "Load more" at bounding box center [563, 317] width 977 height 54
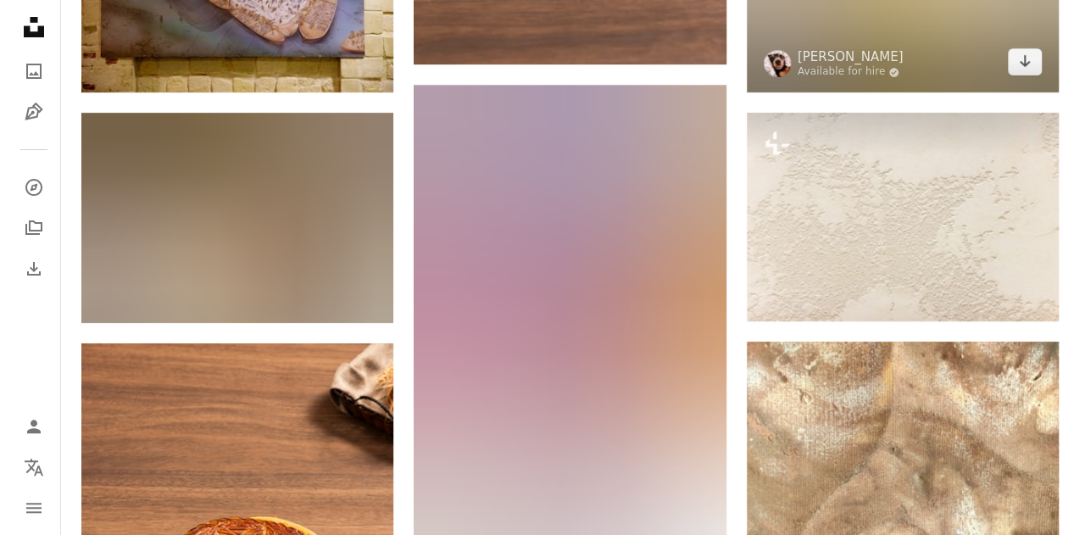
scroll to position [6551, 0]
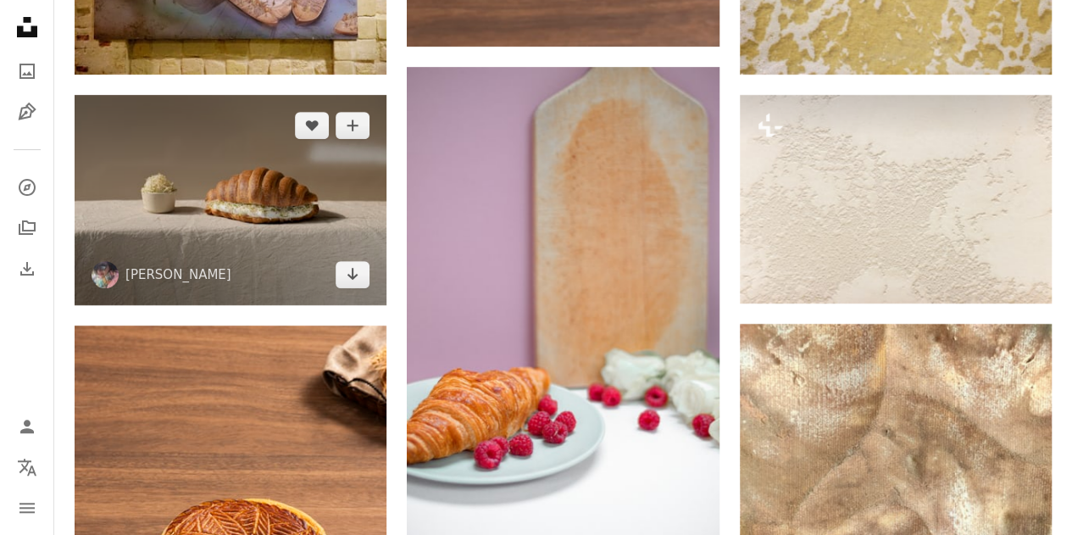
click at [288, 197] on img at bounding box center [231, 200] width 312 height 210
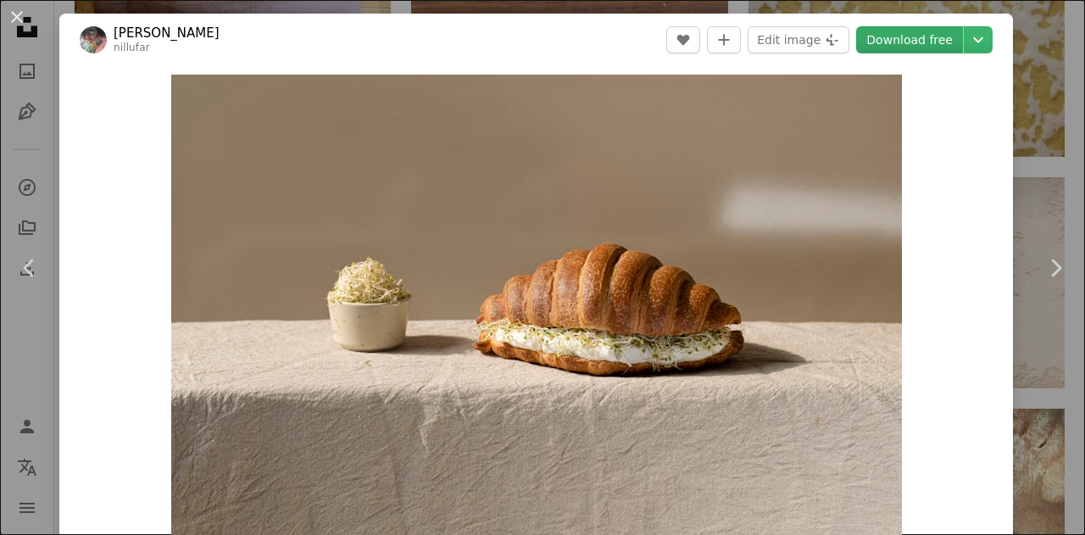
click at [907, 48] on link "Download free" at bounding box center [909, 39] width 107 height 27
